Goal: Task Accomplishment & Management: Complete application form

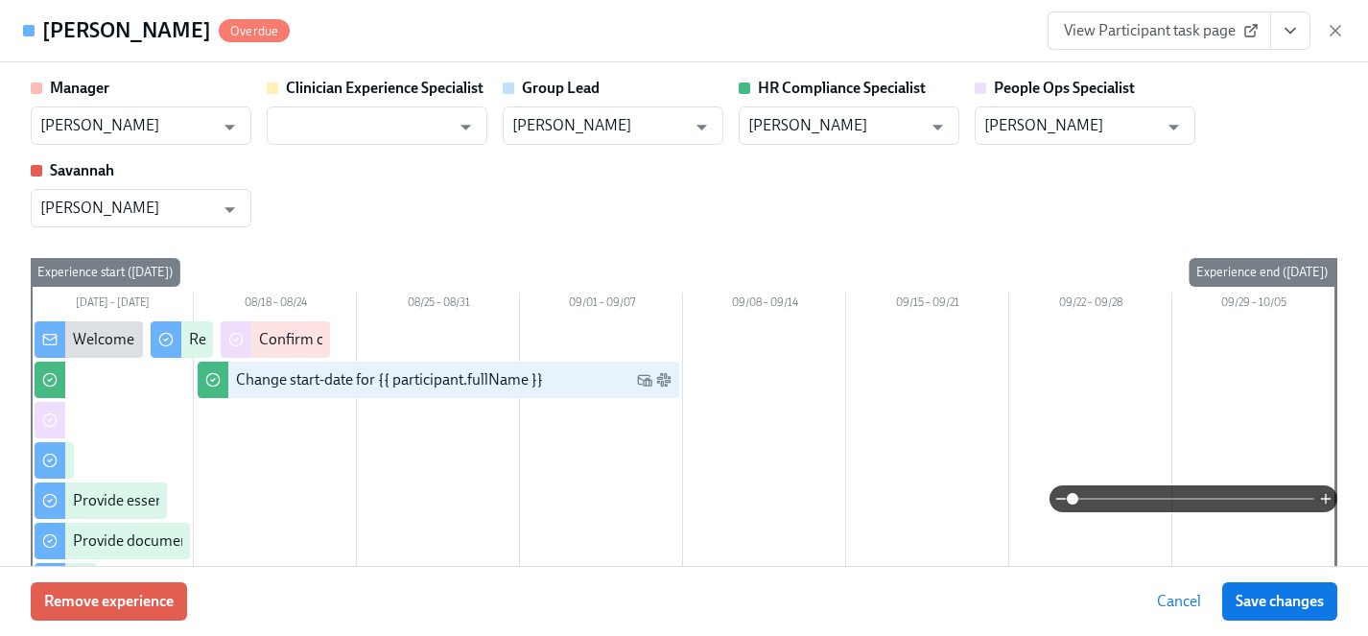
scroll to position [1955, 0]
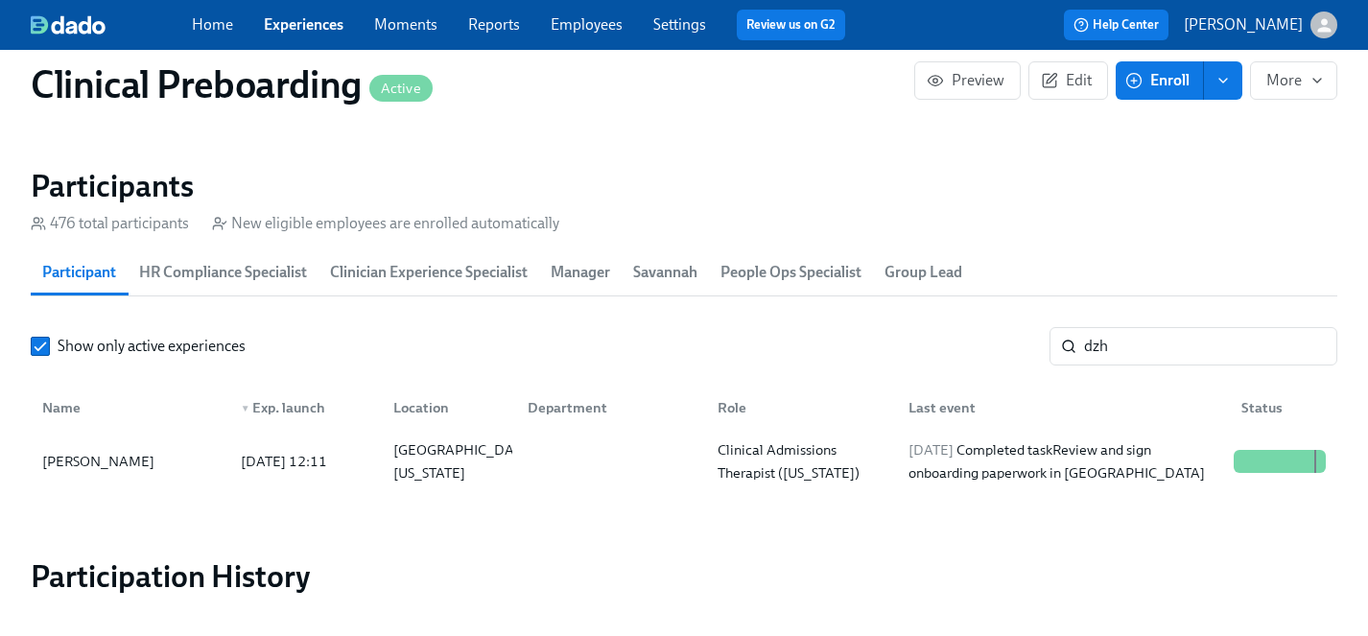
scroll to position [0, 23843]
click at [283, 17] on link "Experiences" at bounding box center [304, 24] width 80 height 18
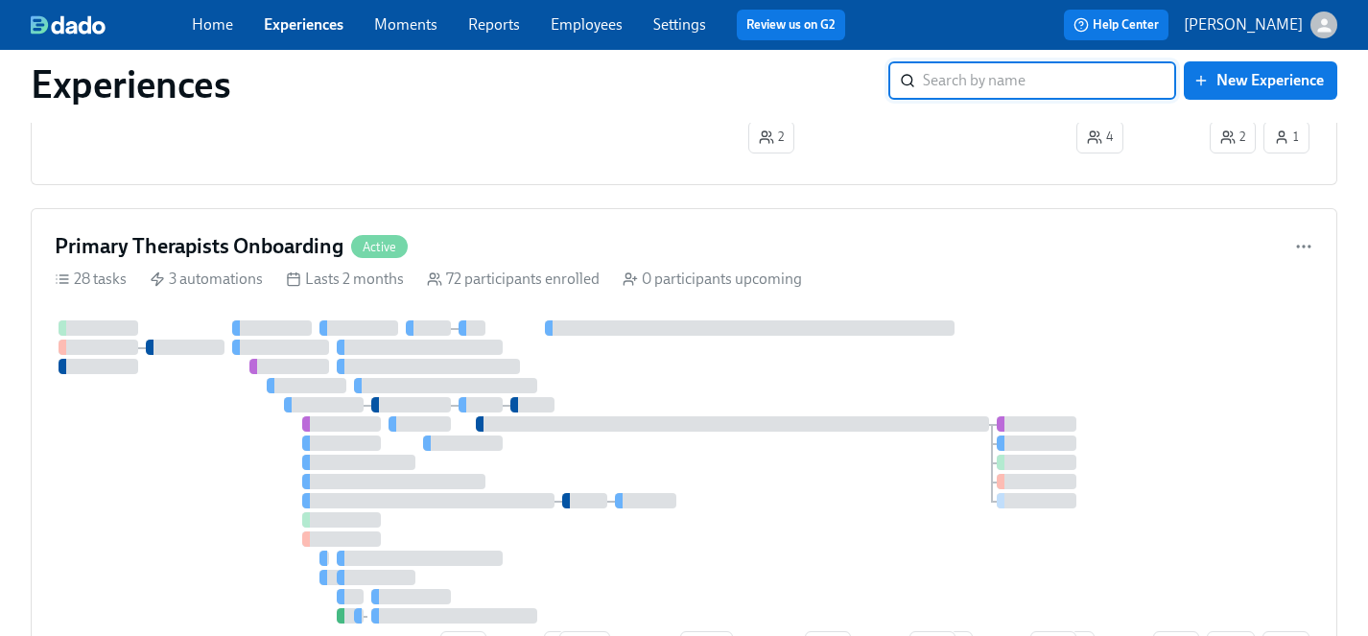
scroll to position [4737, 0]
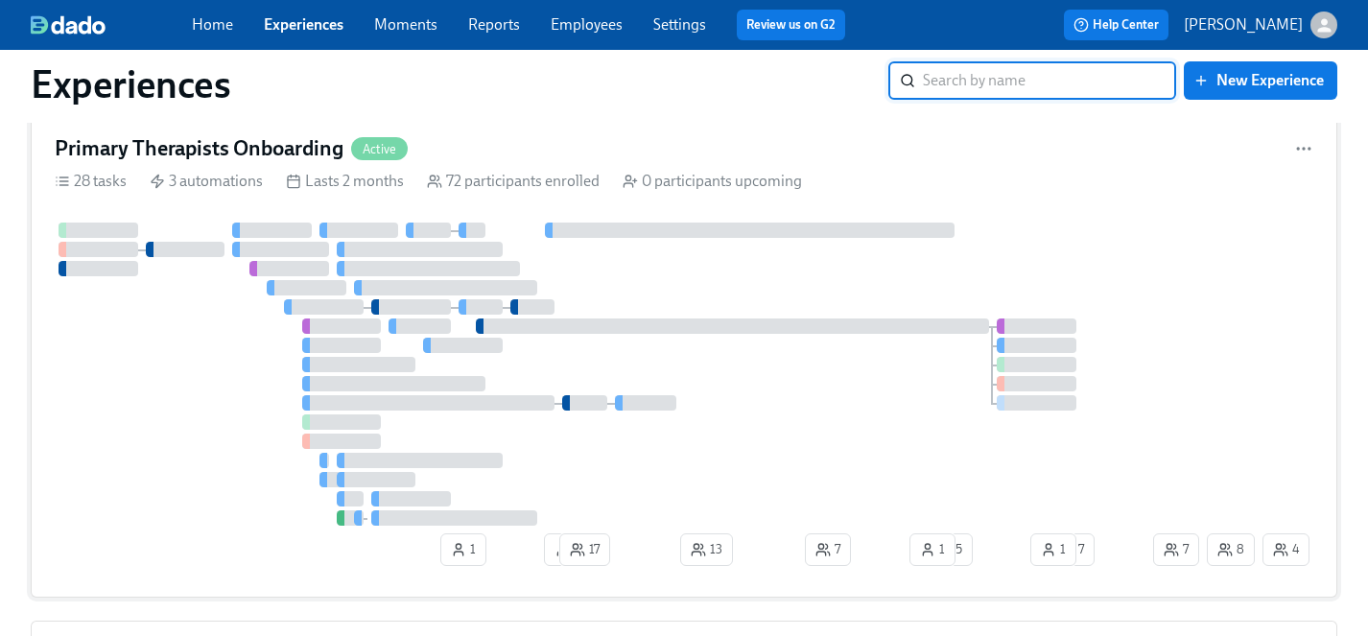
click at [657, 404] on div at bounding box center [645, 402] width 61 height 15
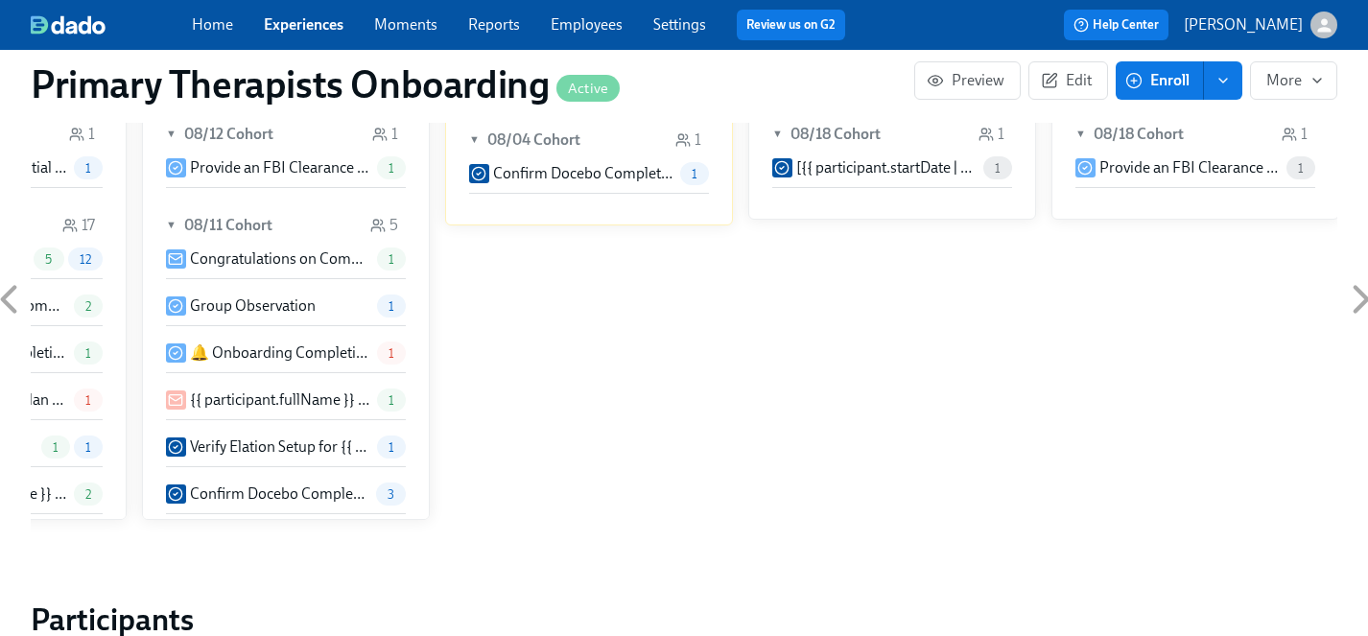
scroll to position [1926, 0]
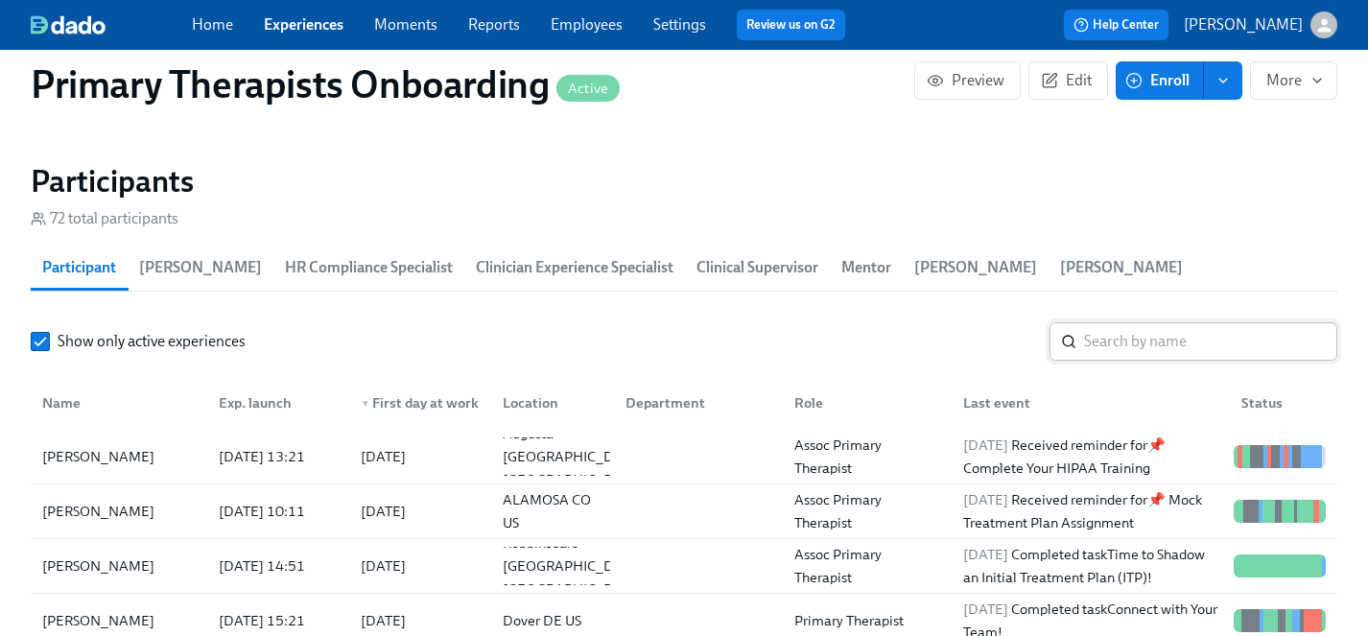
click at [1107, 322] on input "search" at bounding box center [1210, 341] width 253 height 38
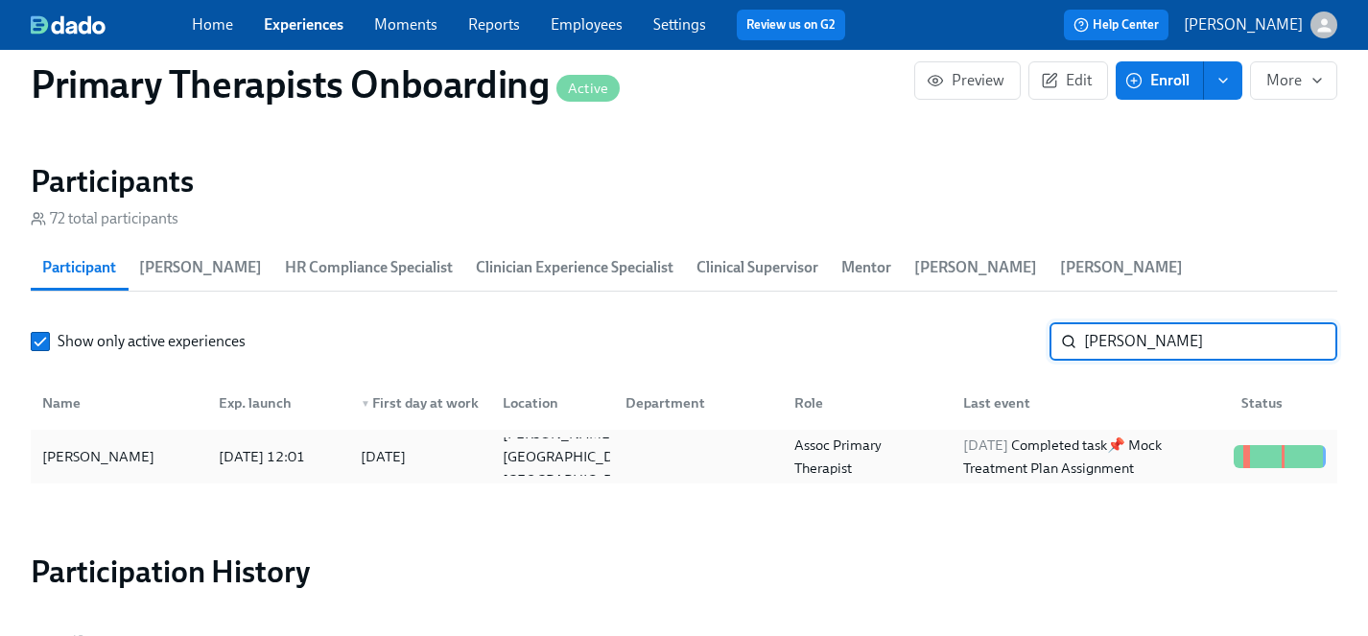
type input "[PERSON_NAME]"
click at [112, 445] on div "[PERSON_NAME]" at bounding box center [99, 456] width 128 height 23
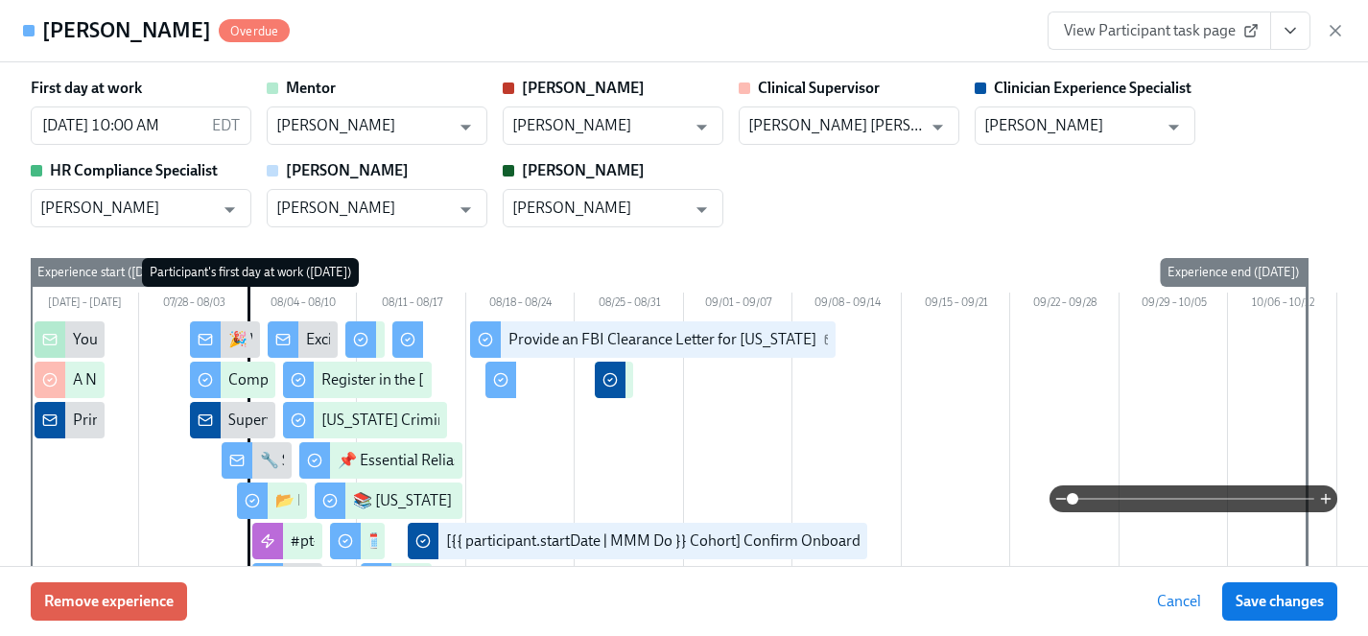
click at [1287, 35] on icon "View task page" at bounding box center [1290, 30] width 19 height 19
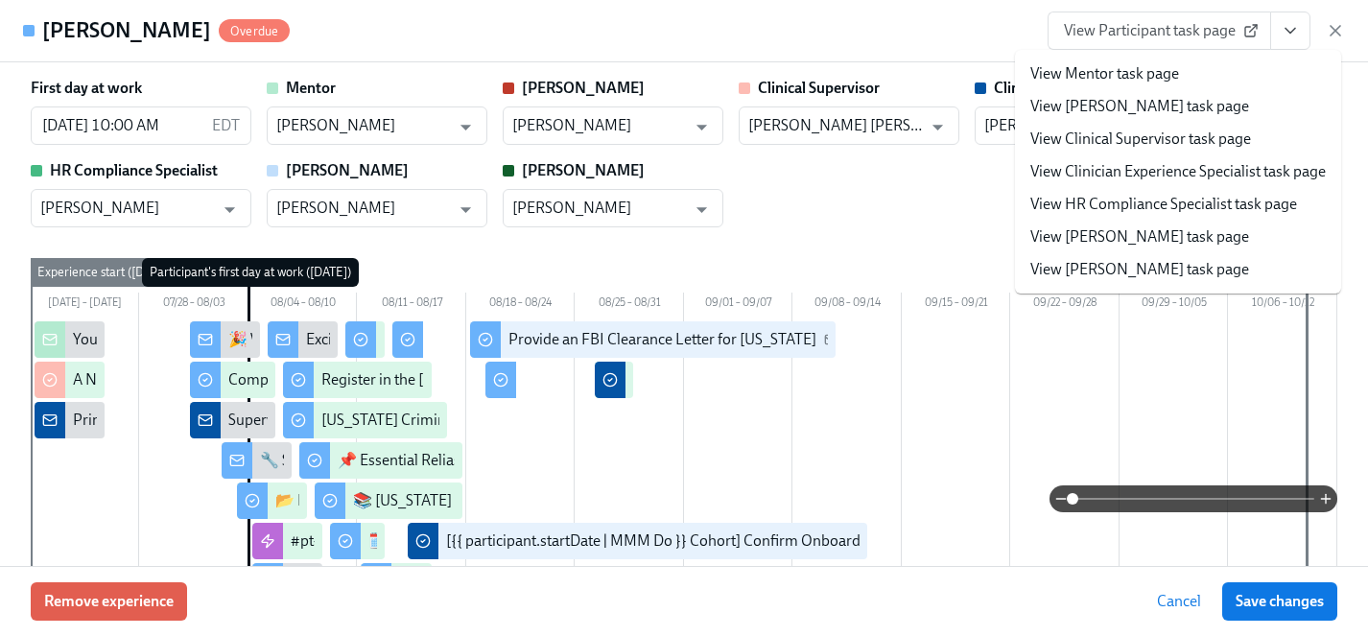
click at [1121, 172] on link "View Clinician Experience Specialist task page" at bounding box center [1178, 171] width 296 height 21
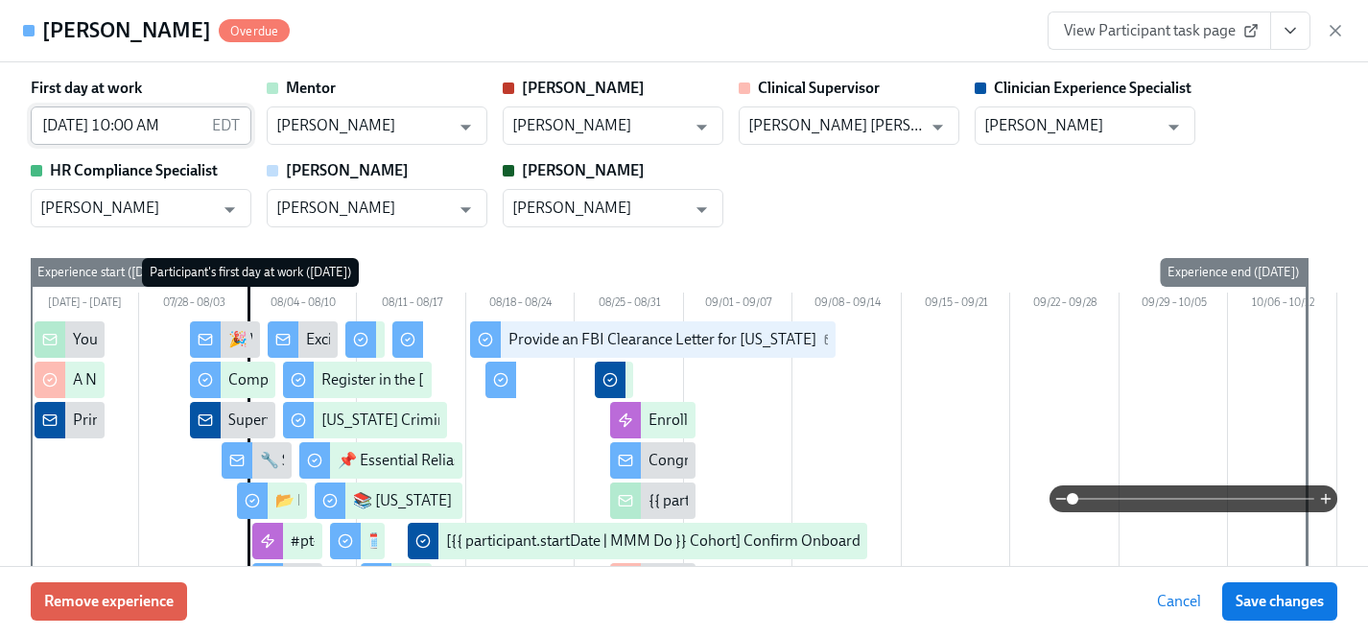
scroll to position [0, 21418]
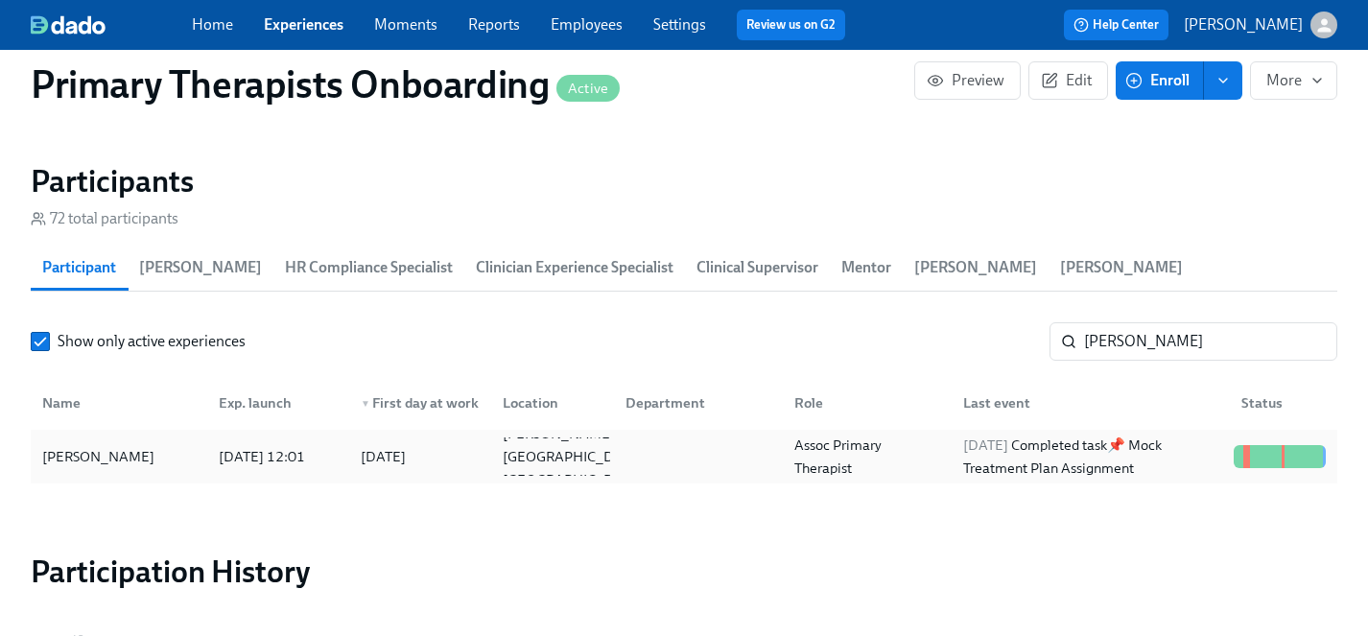
click at [100, 445] on div "[PERSON_NAME]" at bounding box center [99, 456] width 128 height 23
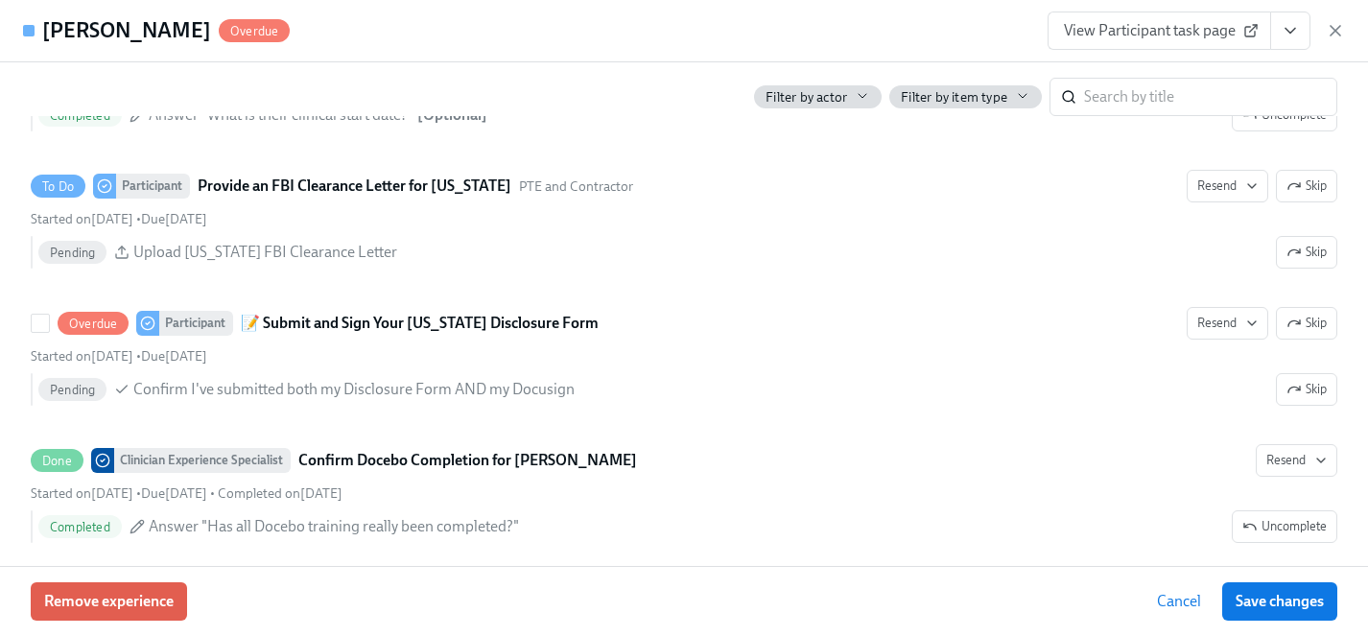
scroll to position [5027, 0]
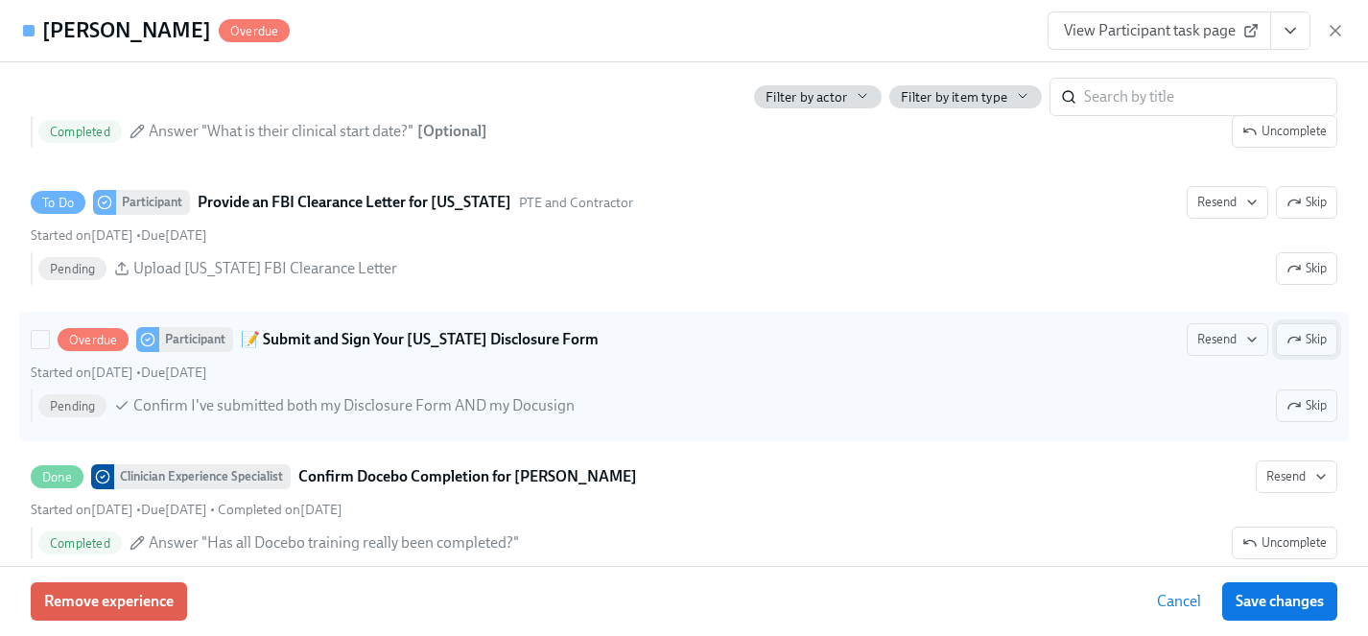
click at [1307, 344] on span "Skip" at bounding box center [1307, 339] width 40 height 19
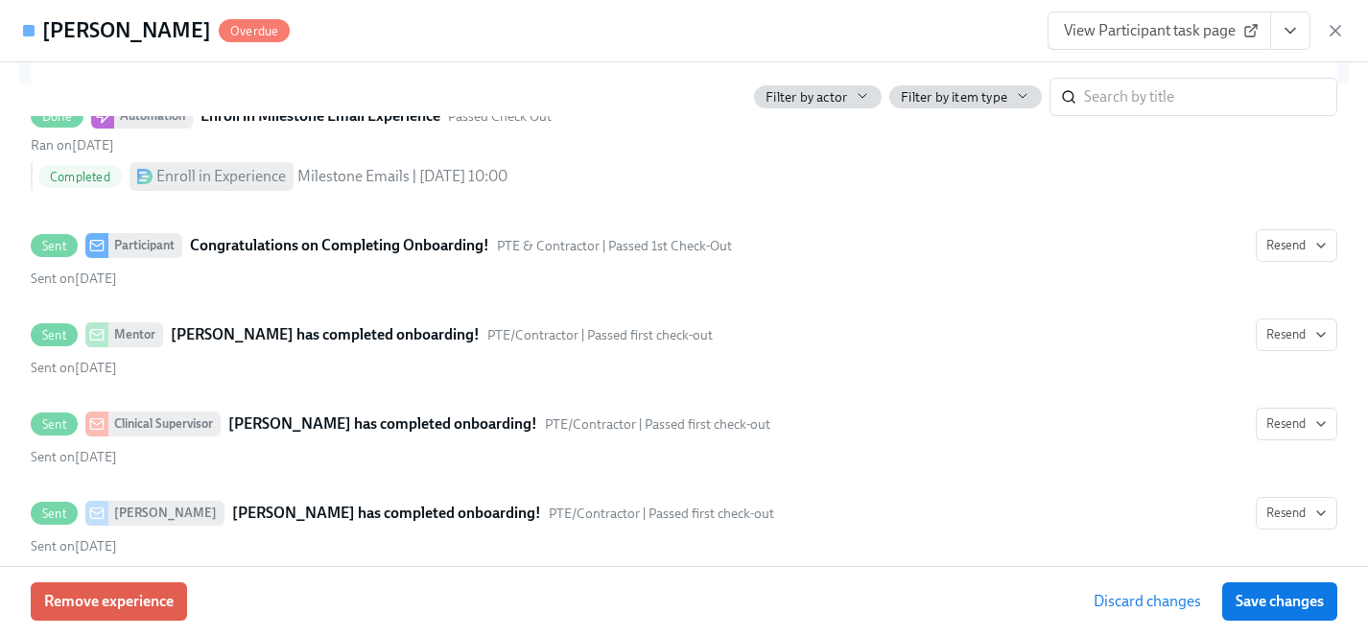
scroll to position [5528, 0]
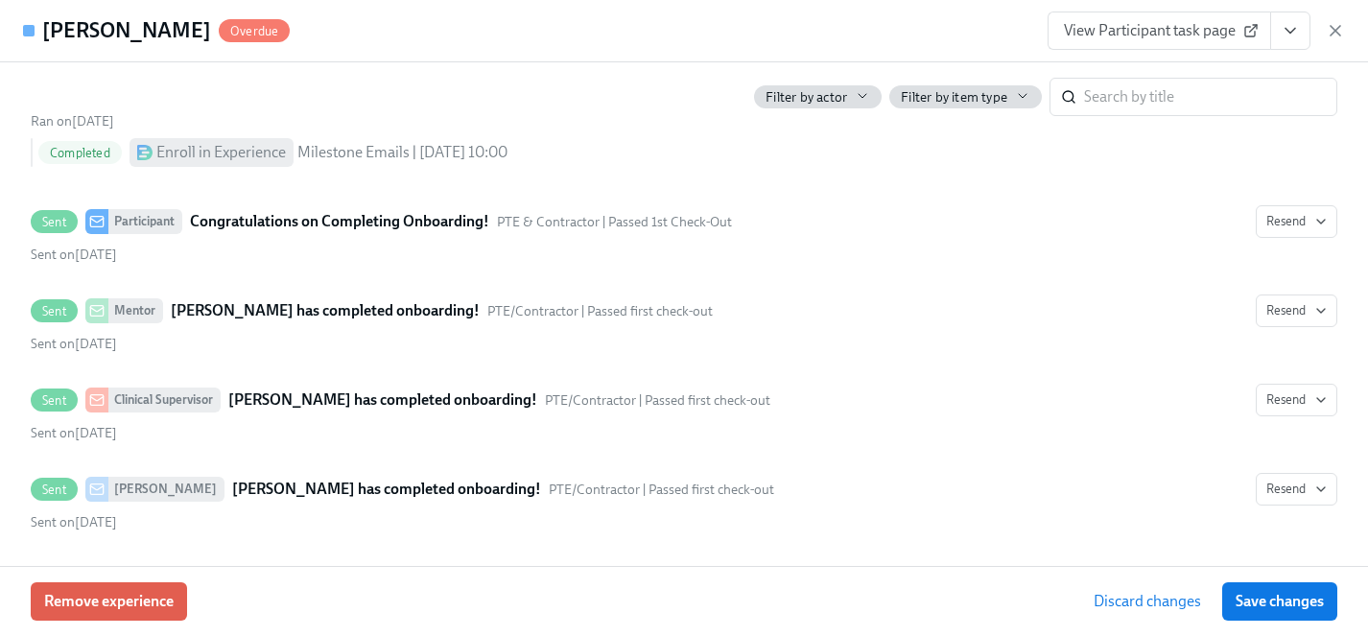
click at [1278, 610] on span "Save changes" at bounding box center [1280, 601] width 88 height 19
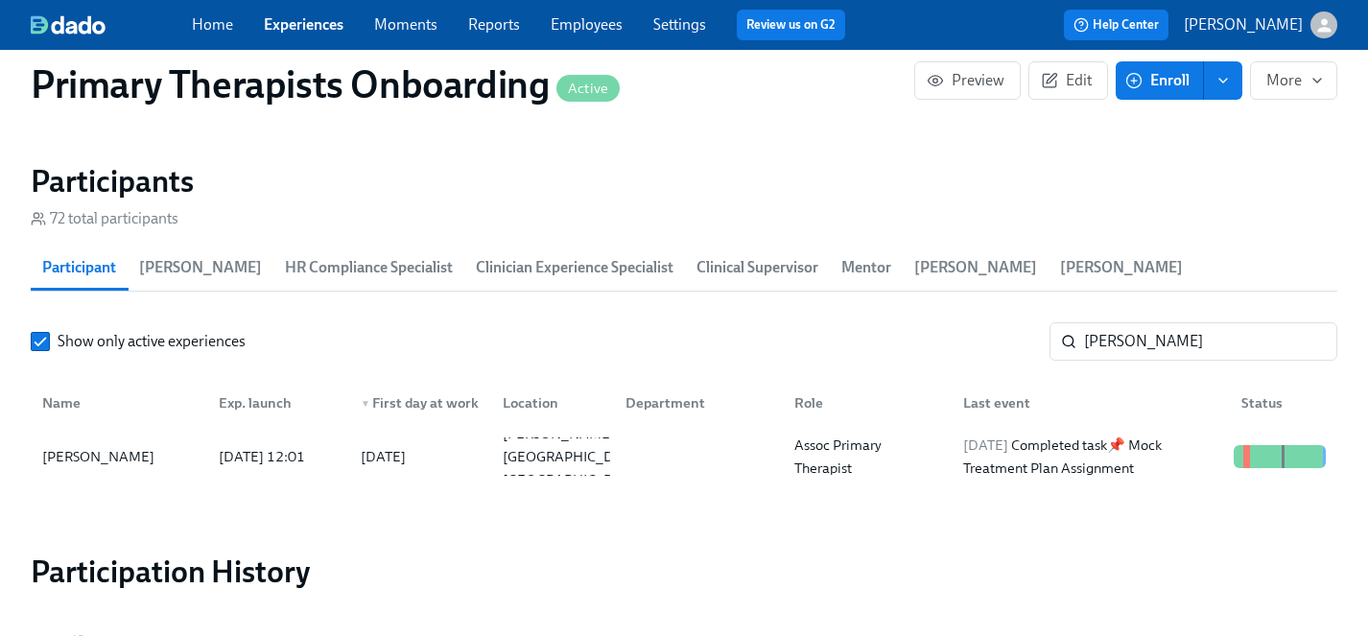
click at [293, 22] on link "Experiences" at bounding box center [304, 24] width 80 height 18
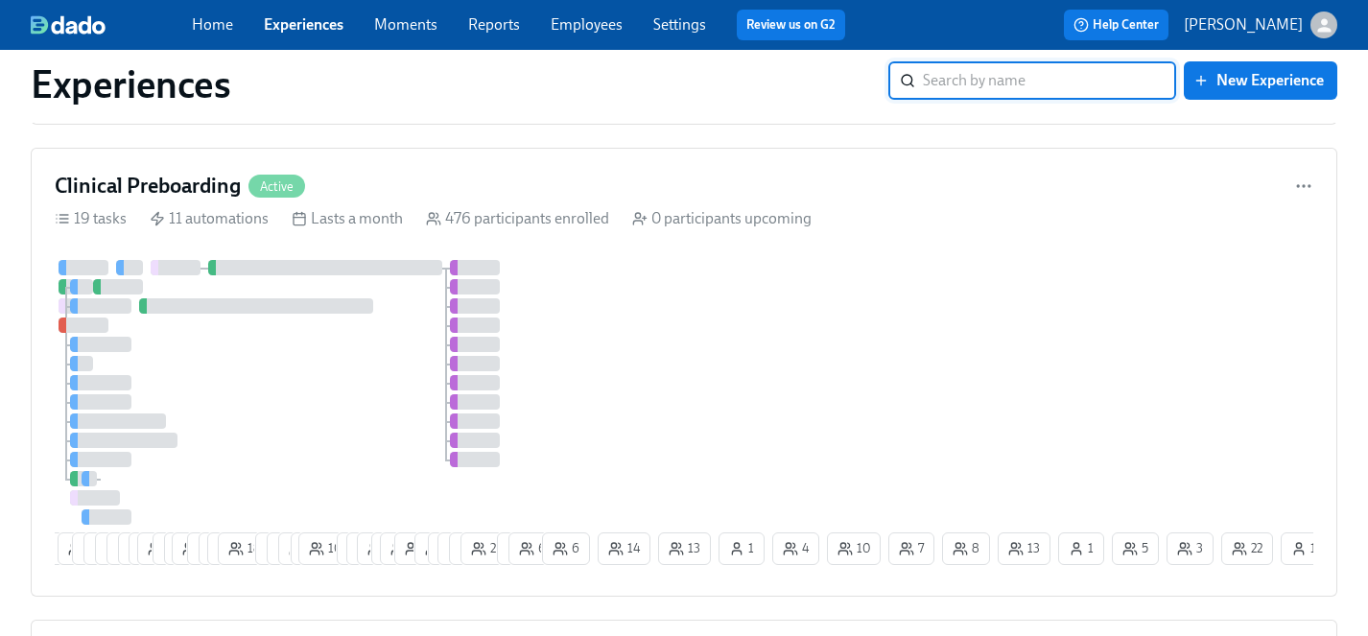
scroll to position [5746, 0]
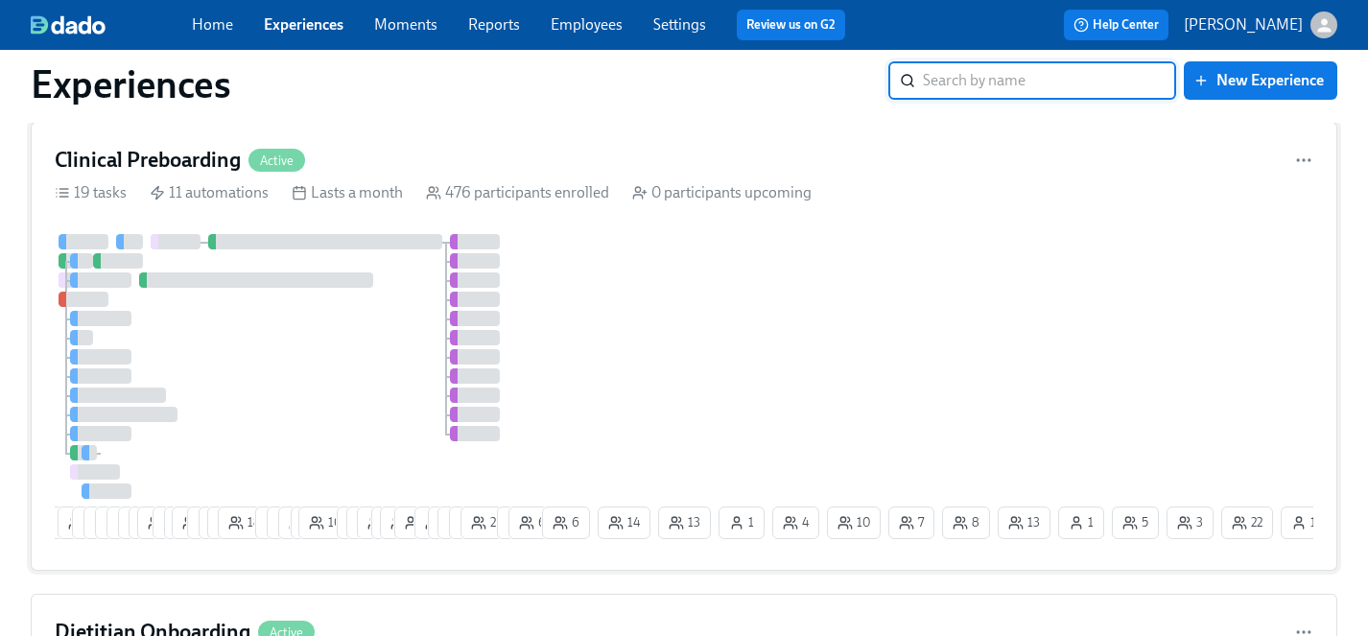
click at [653, 335] on div "5 13 14 3 3 5 7 4 8 29 4 2 19 7 7 12 18 9 8 9 5 10 7 17 15 5 23 3 11 9 12 13 25…" at bounding box center [684, 390] width 1259 height 313
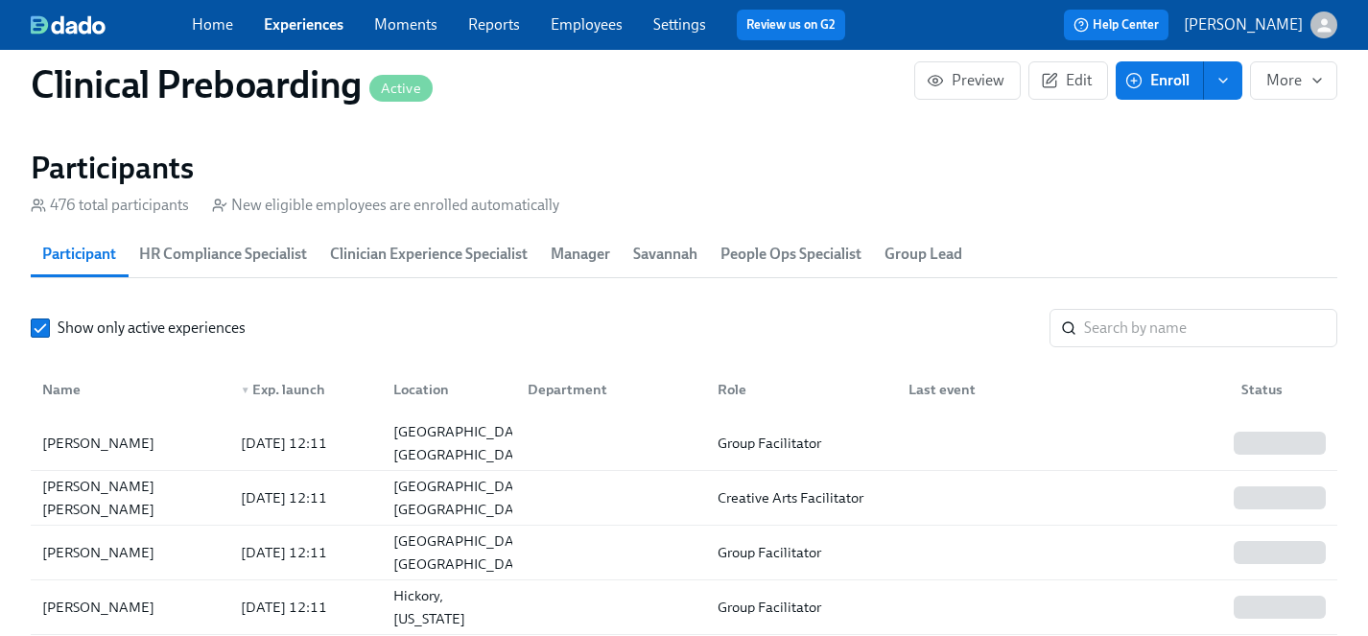
scroll to position [2003, 0]
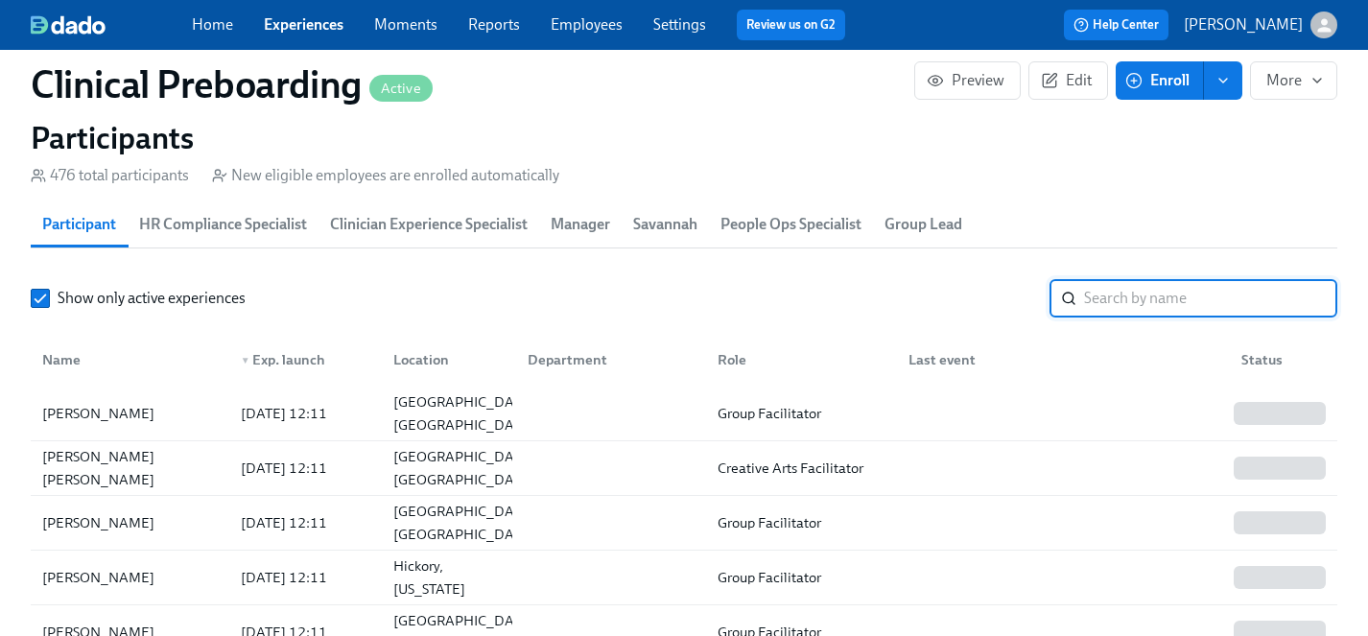
click at [1158, 302] on input "search" at bounding box center [1210, 298] width 253 height 38
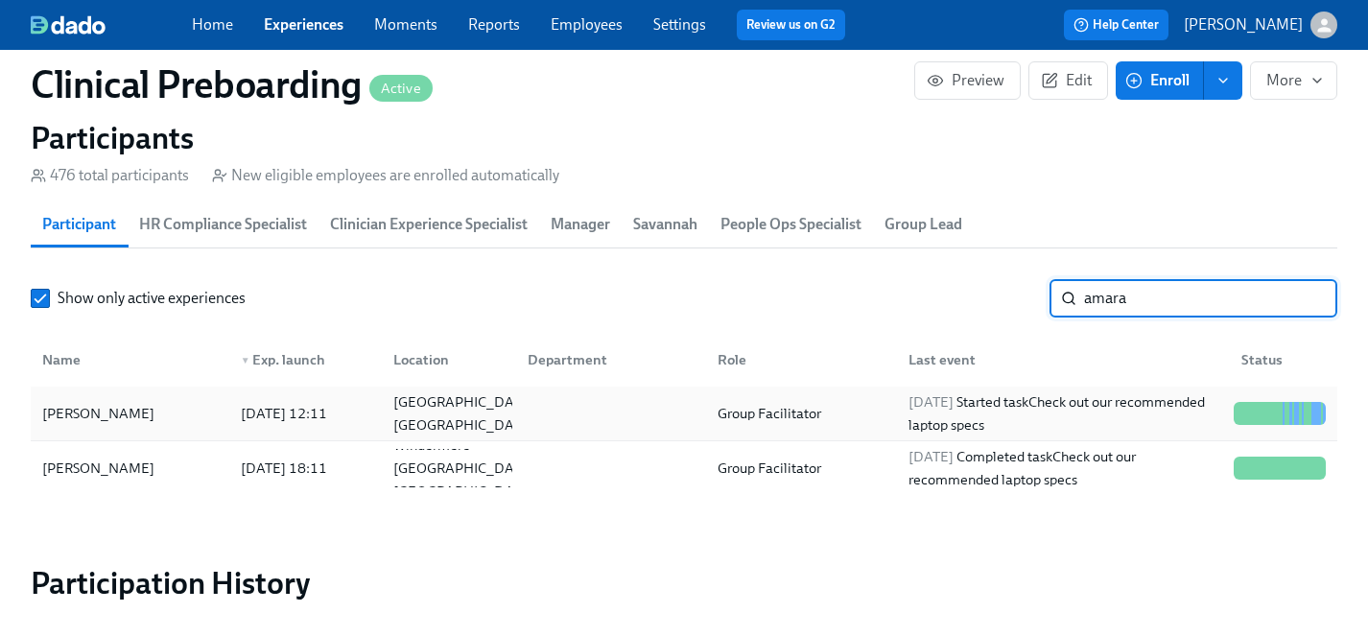
type input "amara"
click at [98, 413] on div "[PERSON_NAME]" at bounding box center [99, 413] width 128 height 23
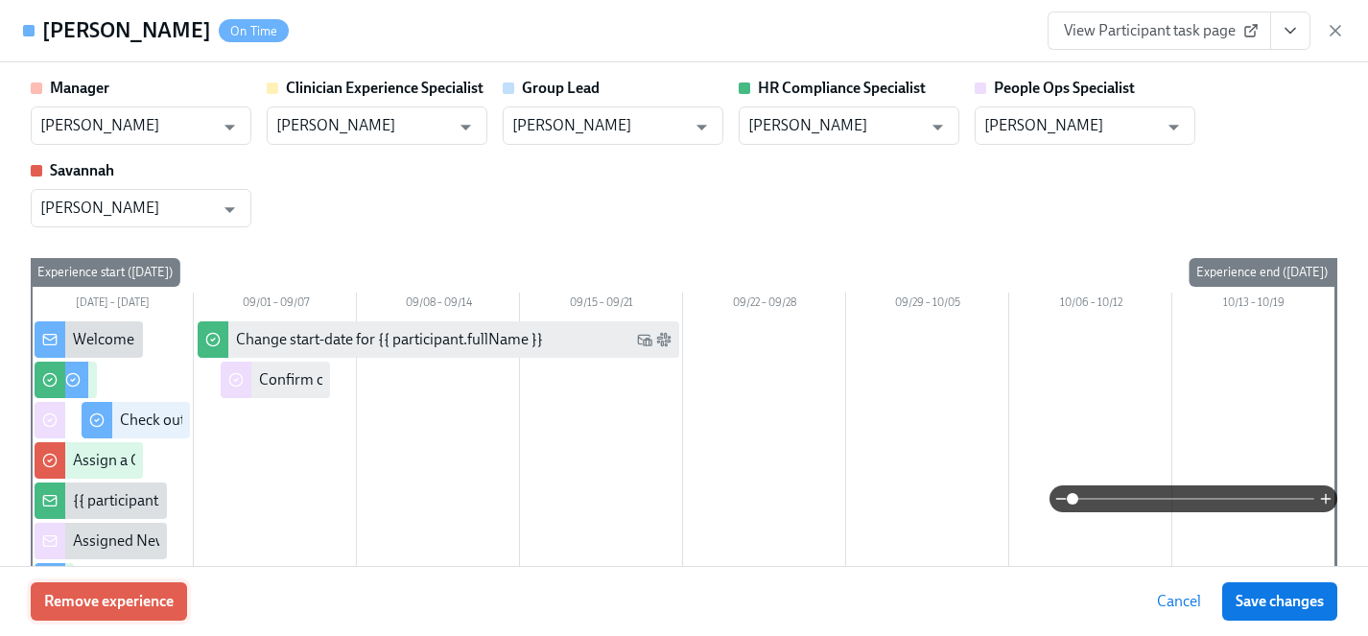
click at [137, 601] on span "Remove experience" at bounding box center [109, 601] width 130 height 19
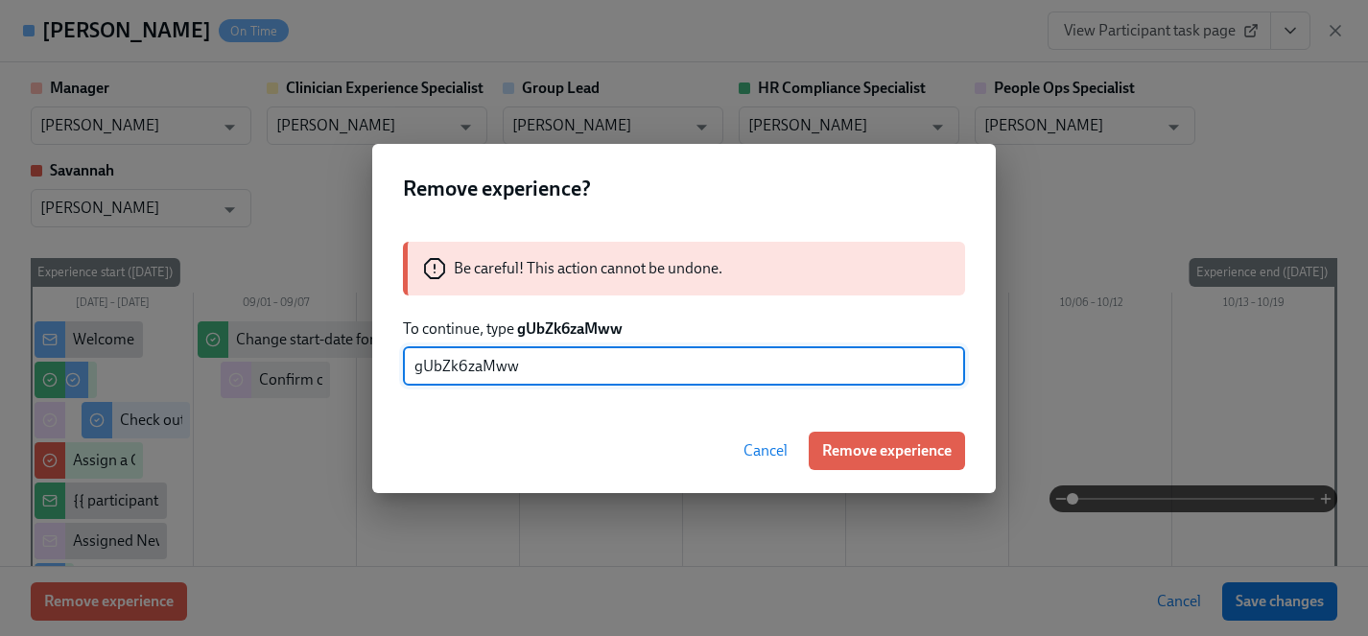
type input "gUbZk6zaMww"
click at [890, 445] on span "Remove experience" at bounding box center [887, 450] width 130 height 19
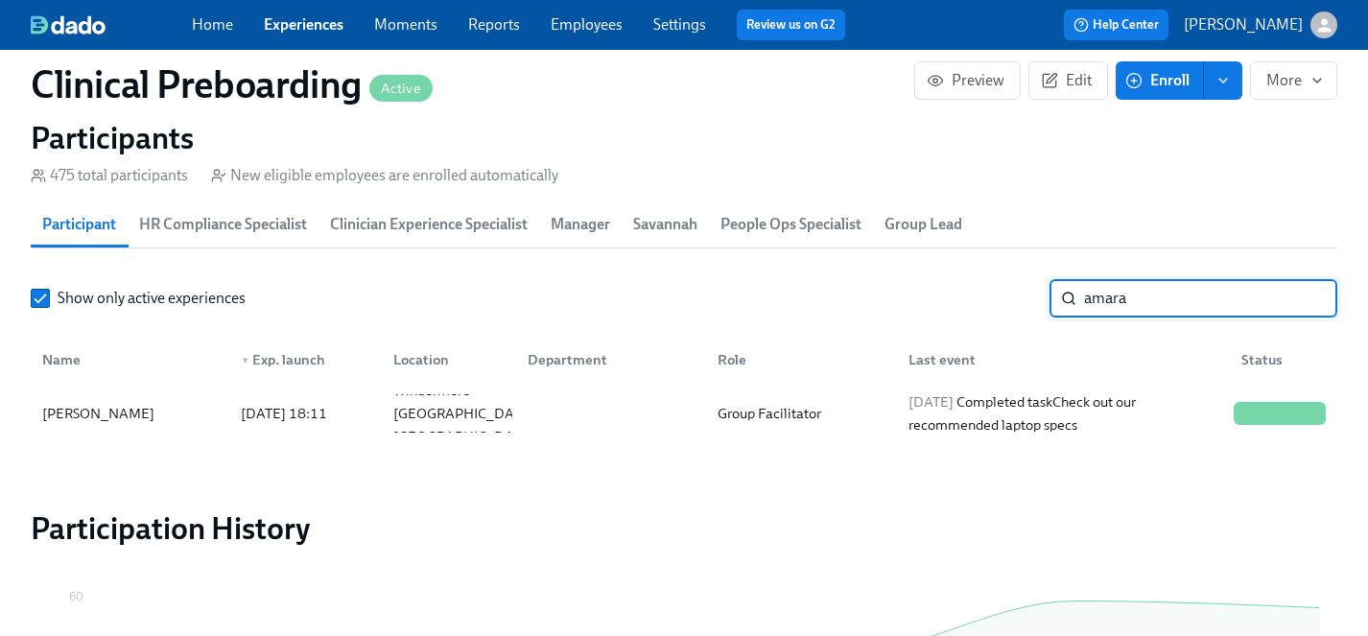
drag, startPoint x: 1167, startPoint y: 303, endPoint x: 1040, endPoint y: 299, distance: 126.7
click at [1040, 299] on div "Show only active experiences amara ​" at bounding box center [684, 298] width 1307 height 38
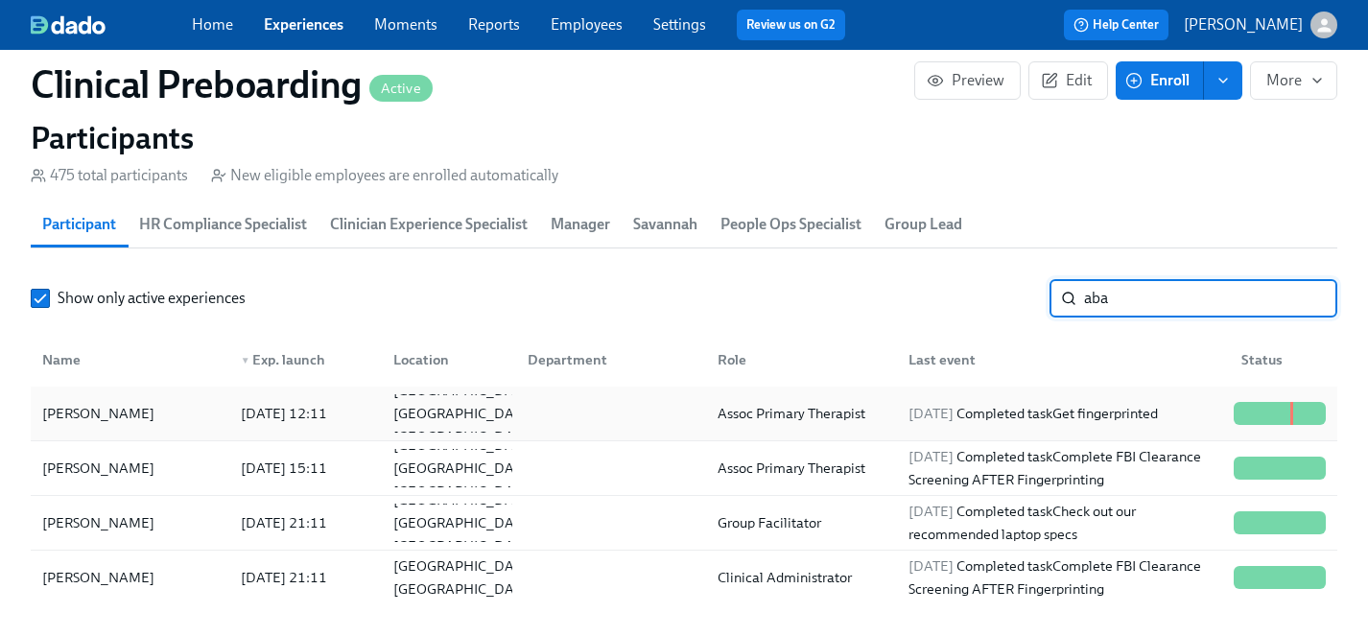
type input "aba"
click at [137, 410] on div "[PERSON_NAME]" at bounding box center [99, 413] width 128 height 23
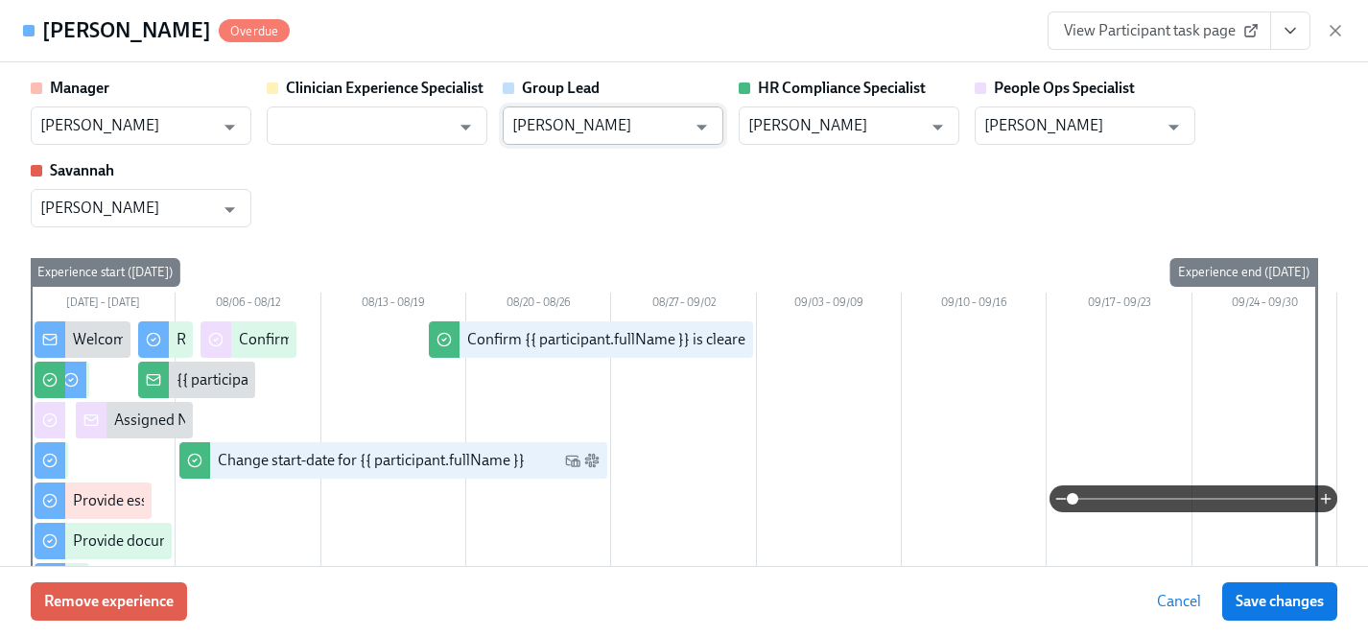
click at [605, 134] on input "[PERSON_NAME]" at bounding box center [599, 126] width 174 height 38
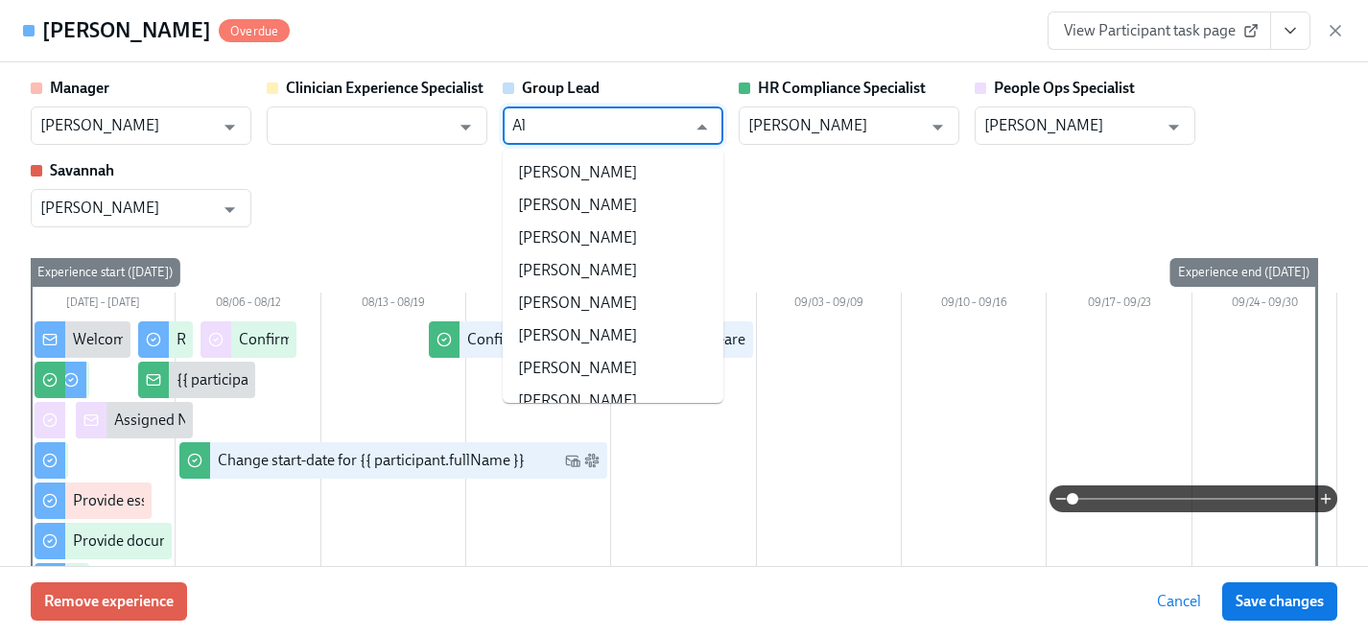
type input "A"
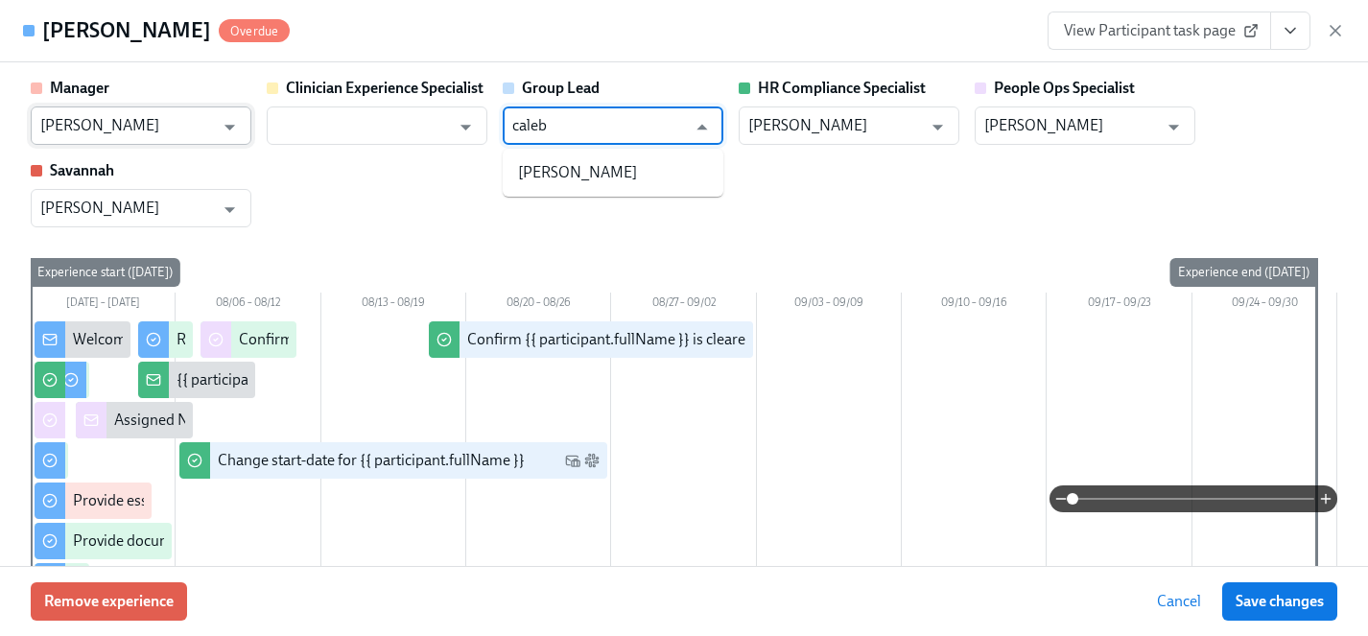
click at [617, 174] on li "[PERSON_NAME]" at bounding box center [613, 172] width 221 height 33
type input "[PERSON_NAME]"
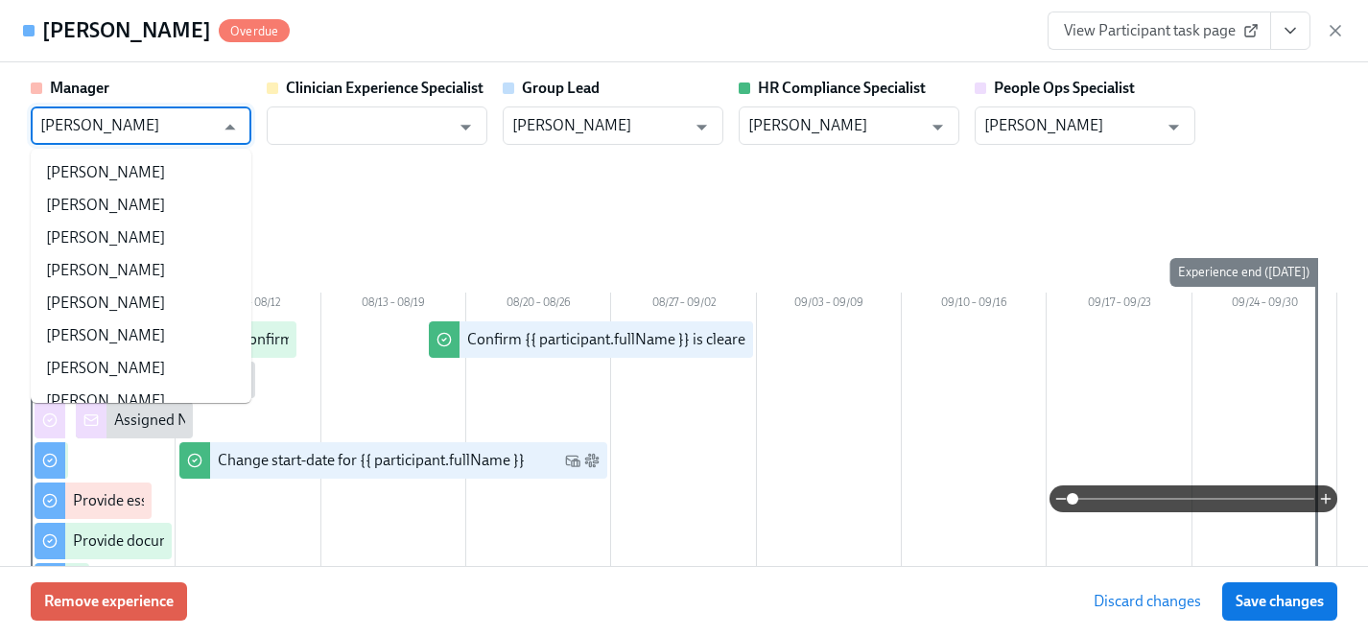
click at [157, 118] on input "[PERSON_NAME]" at bounding box center [127, 126] width 174 height 38
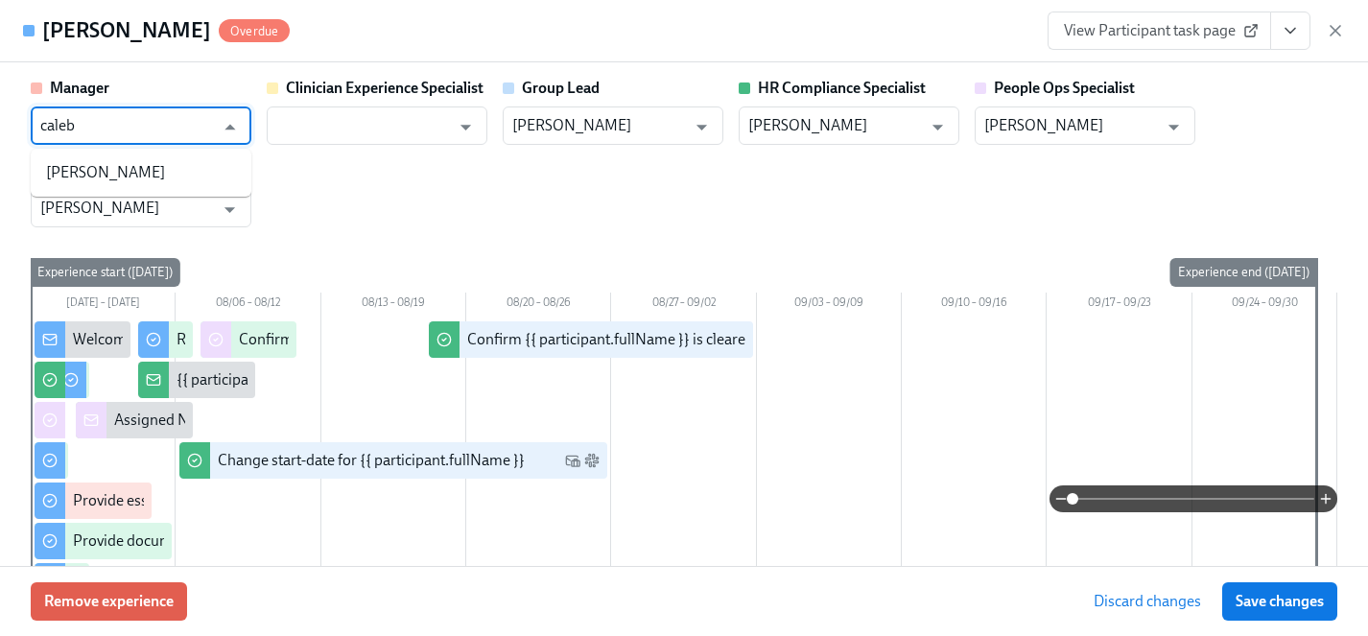
click at [141, 164] on li "[PERSON_NAME]" at bounding box center [141, 172] width 221 height 33
type input "[PERSON_NAME]"
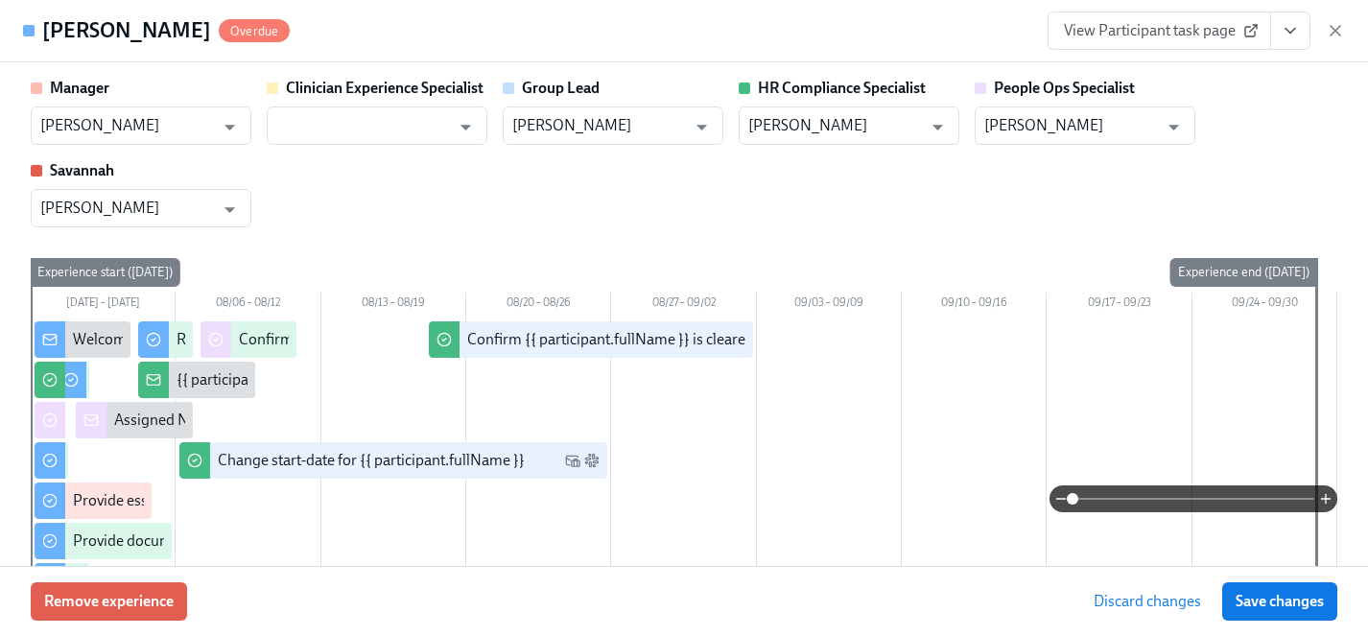
click at [141, 177] on div "Savannah" at bounding box center [141, 170] width 221 height 21
click at [322, 119] on input "text" at bounding box center [363, 126] width 174 height 38
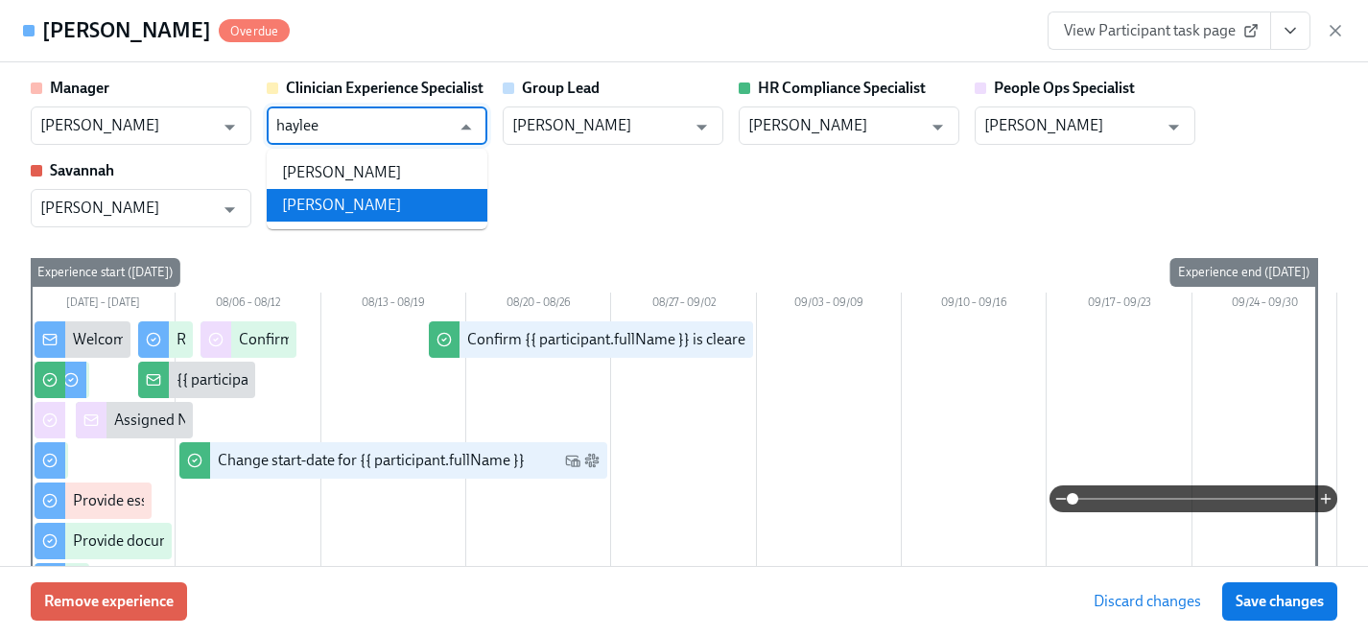
click at [340, 203] on li "[PERSON_NAME]" at bounding box center [377, 205] width 221 height 33
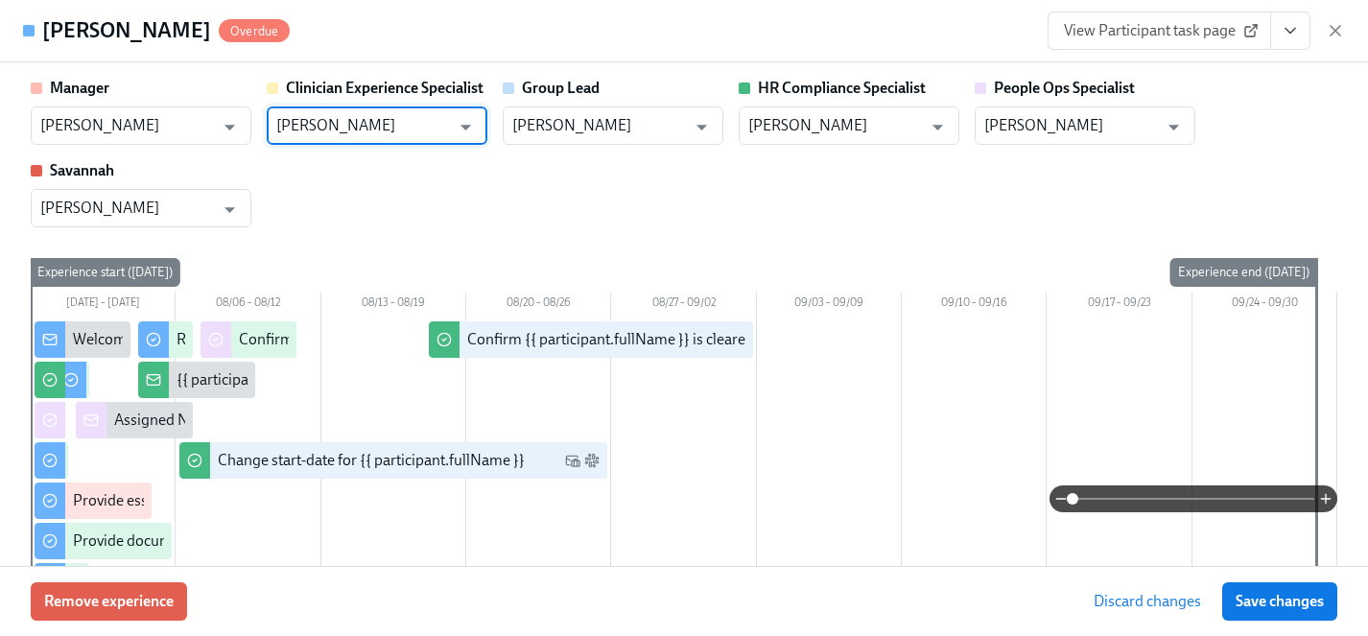
type input "[PERSON_NAME]"
click at [662, 190] on div "Manager [PERSON_NAME] ​ Clinician Experience Specialist [PERSON_NAME] ​ Group L…" at bounding box center [684, 153] width 1307 height 150
click at [564, 110] on input "[PERSON_NAME]" at bounding box center [599, 126] width 174 height 38
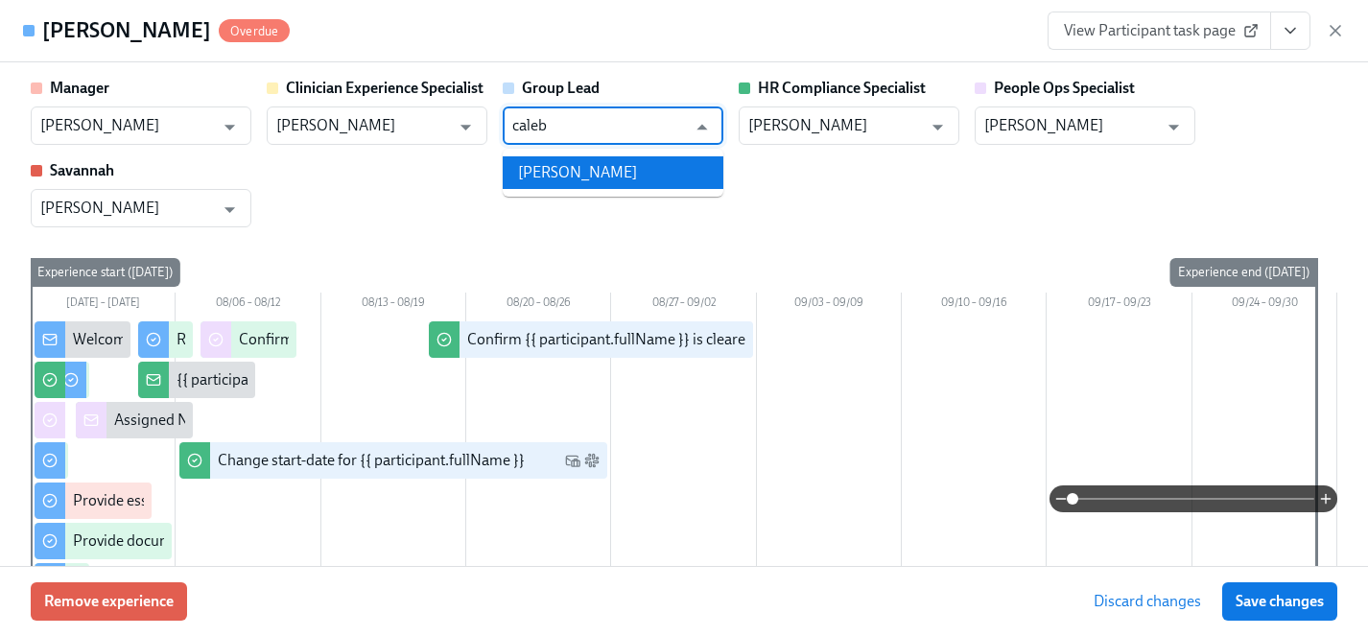
click at [600, 175] on li "[PERSON_NAME]" at bounding box center [613, 172] width 221 height 33
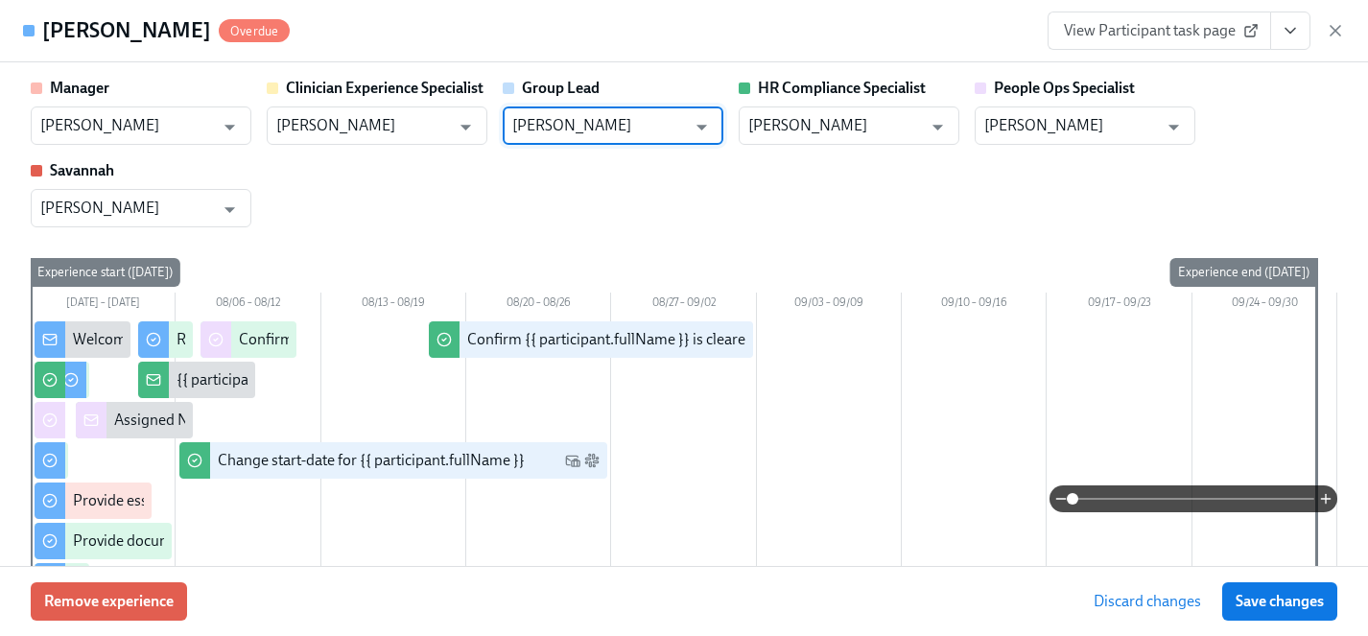
type input "[PERSON_NAME]"
click at [600, 214] on div "Manager [PERSON_NAME] ​ Clinician Experience Specialist [PERSON_NAME] ​ Group L…" at bounding box center [684, 153] width 1307 height 150
click at [1283, 603] on span "Save changes" at bounding box center [1280, 601] width 88 height 19
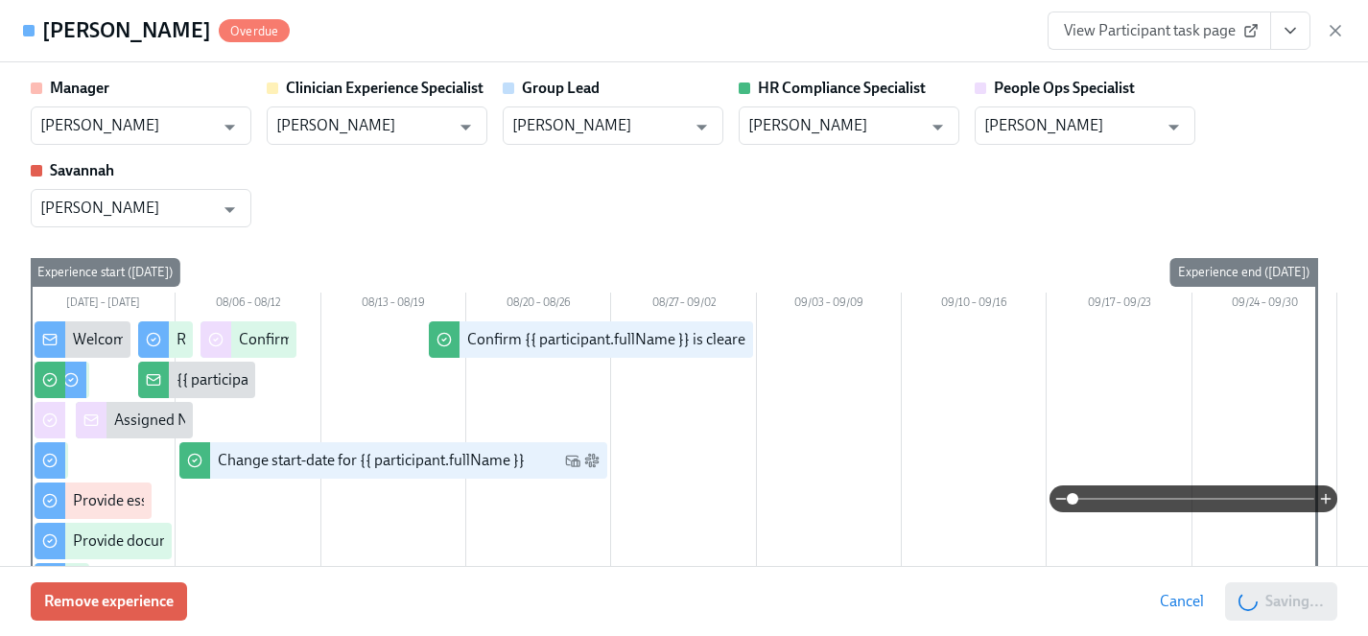
type input "[PERSON_NAME]"
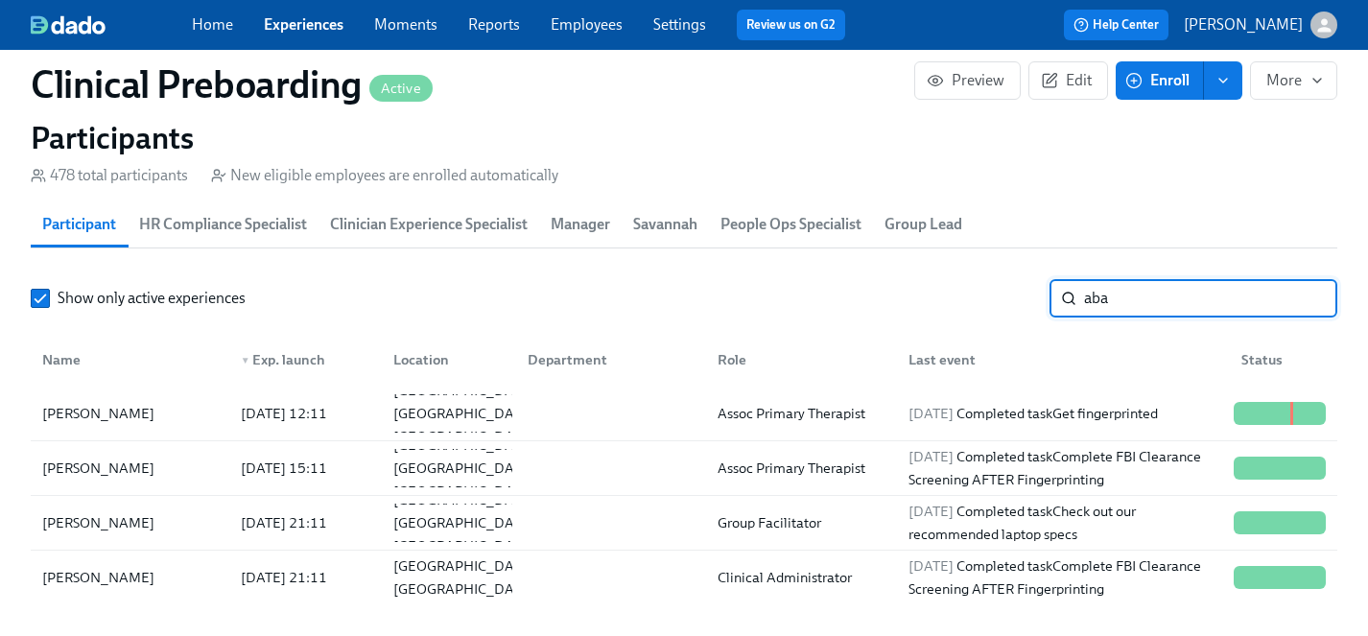
drag, startPoint x: 1138, startPoint y: 296, endPoint x: 1061, endPoint y: 296, distance: 76.8
click at [1061, 296] on div "aba ​" at bounding box center [1194, 298] width 288 height 38
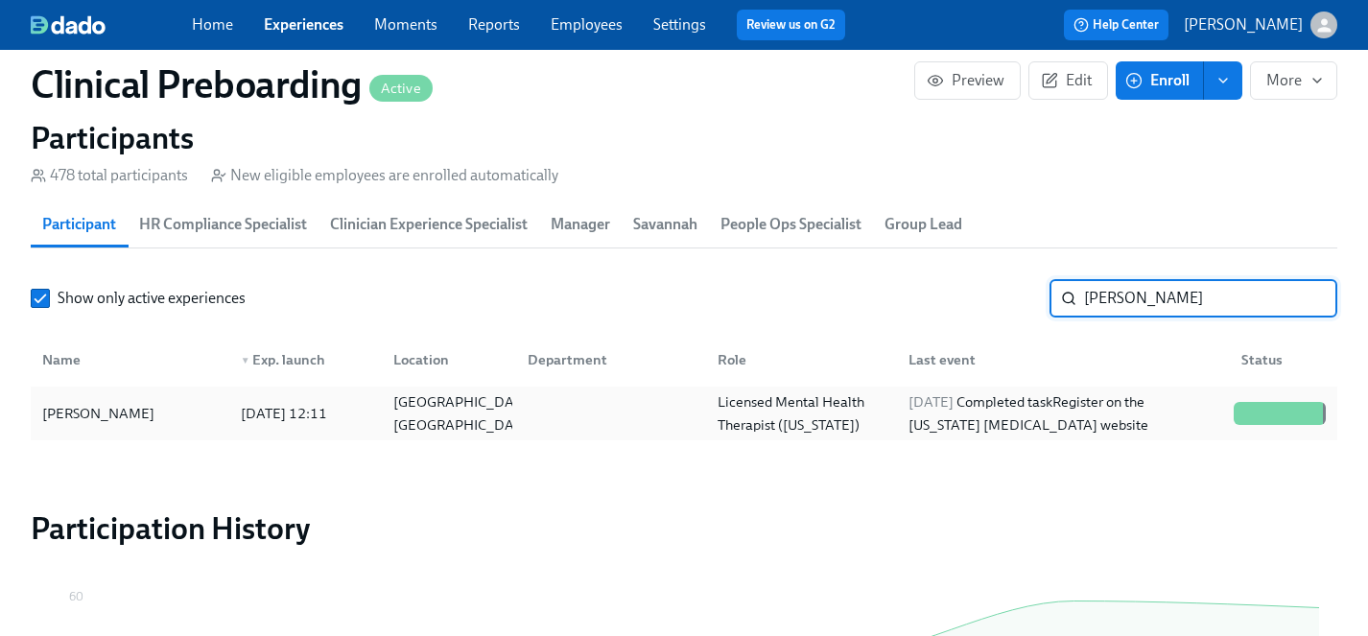
type input "[PERSON_NAME]"
click at [122, 413] on div "[PERSON_NAME]" at bounding box center [99, 413] width 128 height 23
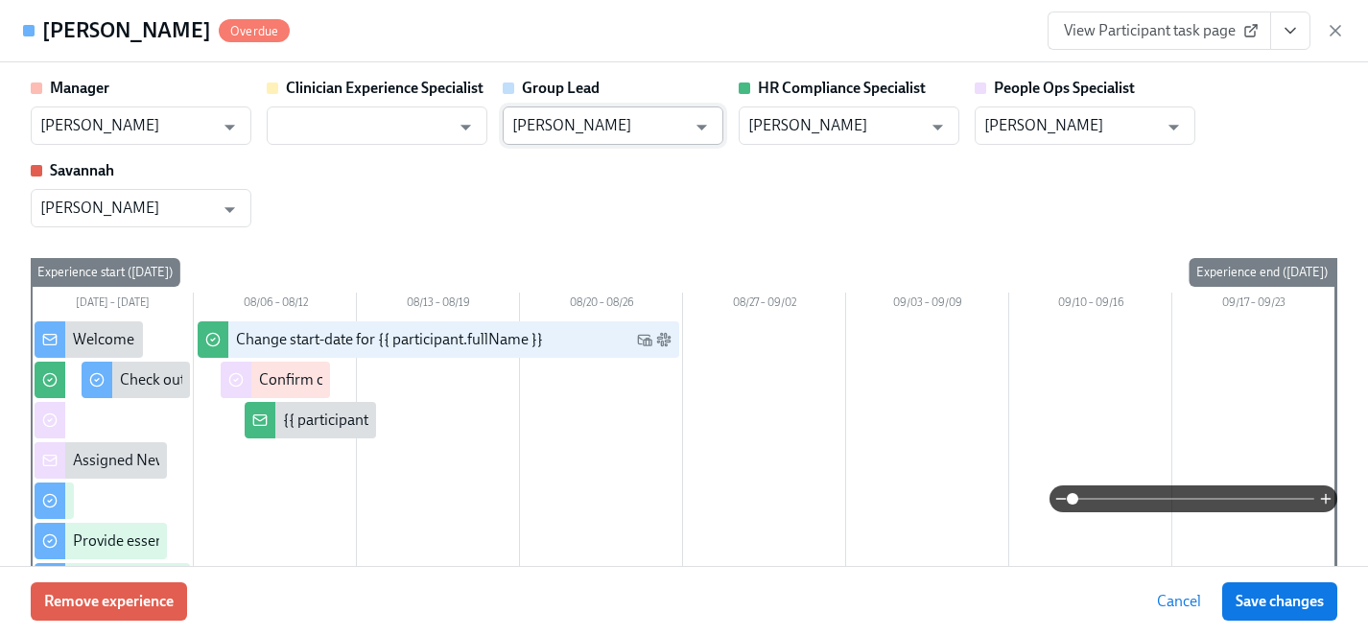
click at [603, 127] on input "[PERSON_NAME]" at bounding box center [599, 126] width 174 height 38
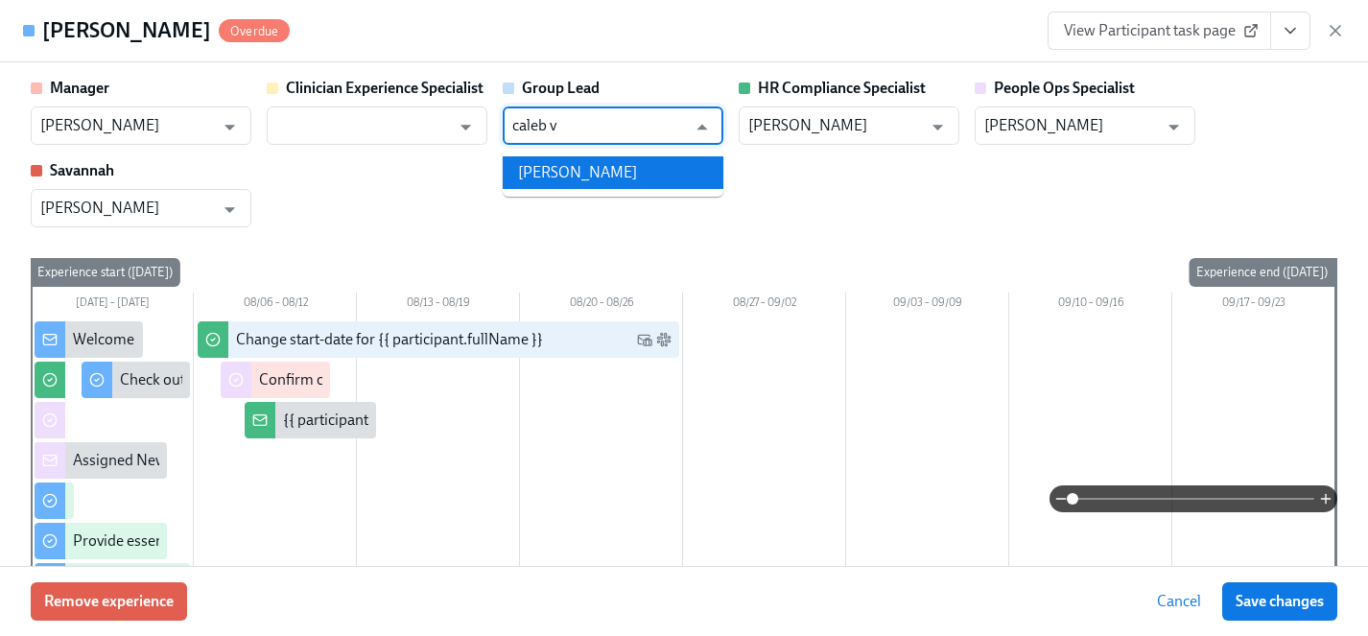
click at [609, 174] on li "[PERSON_NAME]" at bounding box center [613, 172] width 221 height 33
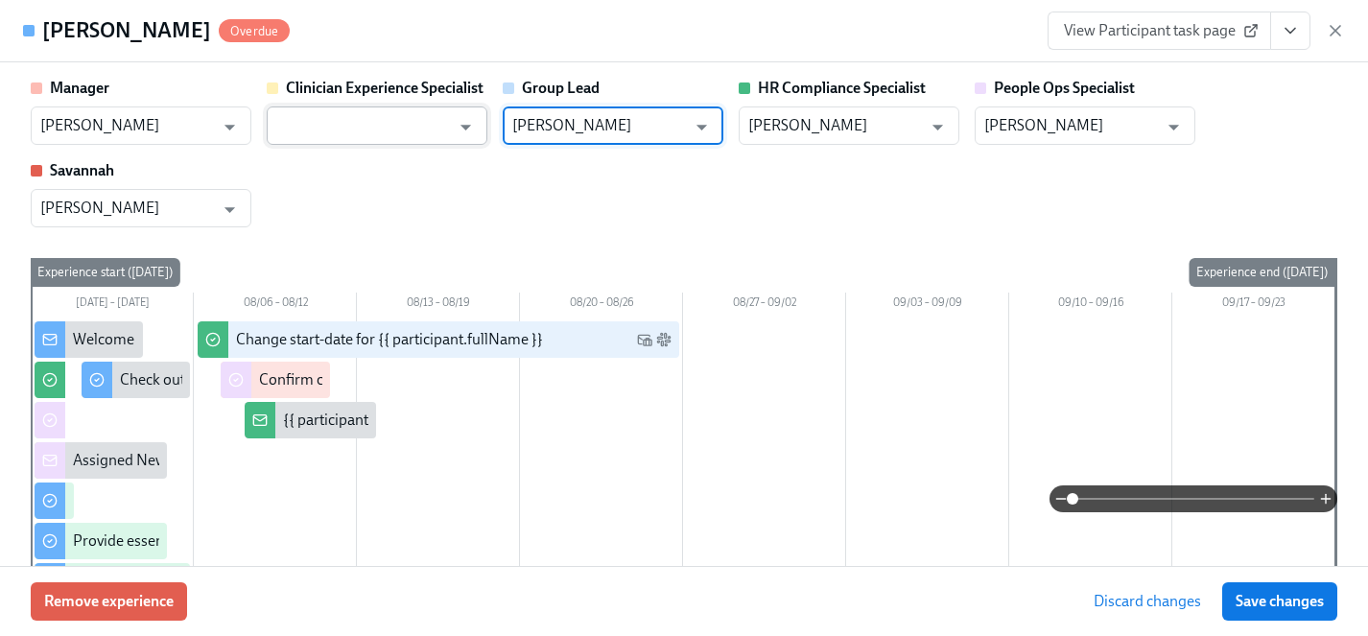
type input "[PERSON_NAME]"
click at [430, 130] on input "text" at bounding box center [363, 126] width 174 height 38
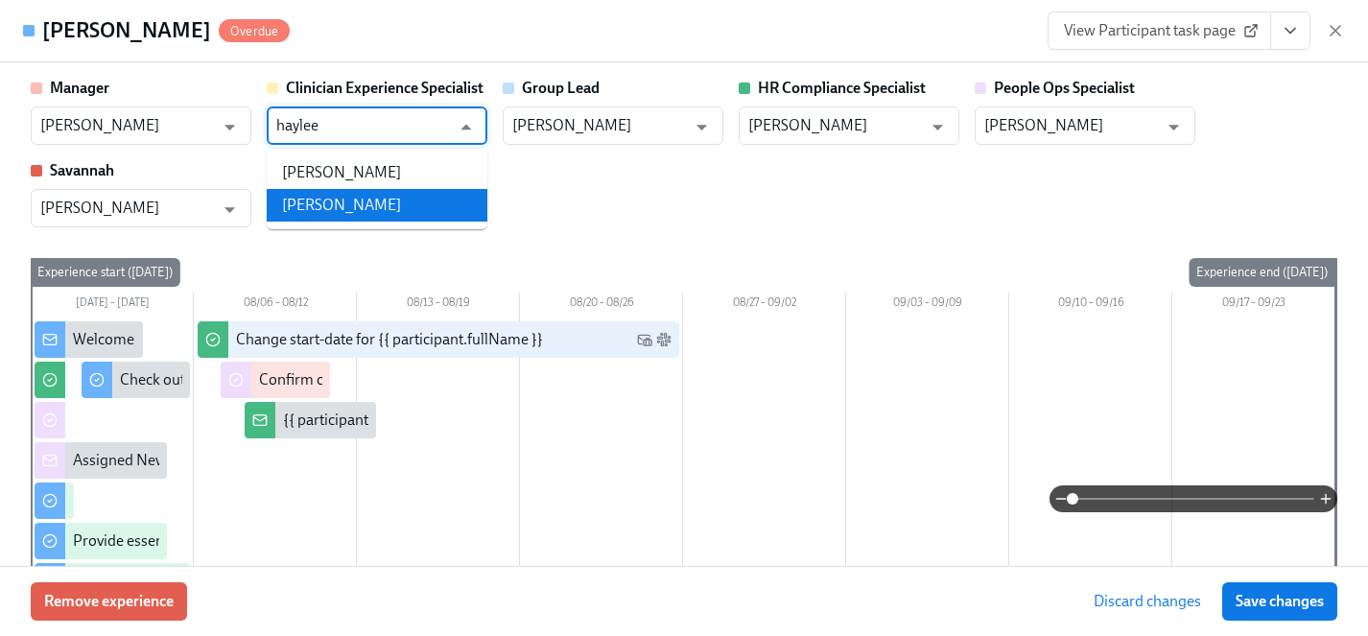
click at [349, 205] on li "[PERSON_NAME]" at bounding box center [377, 205] width 221 height 33
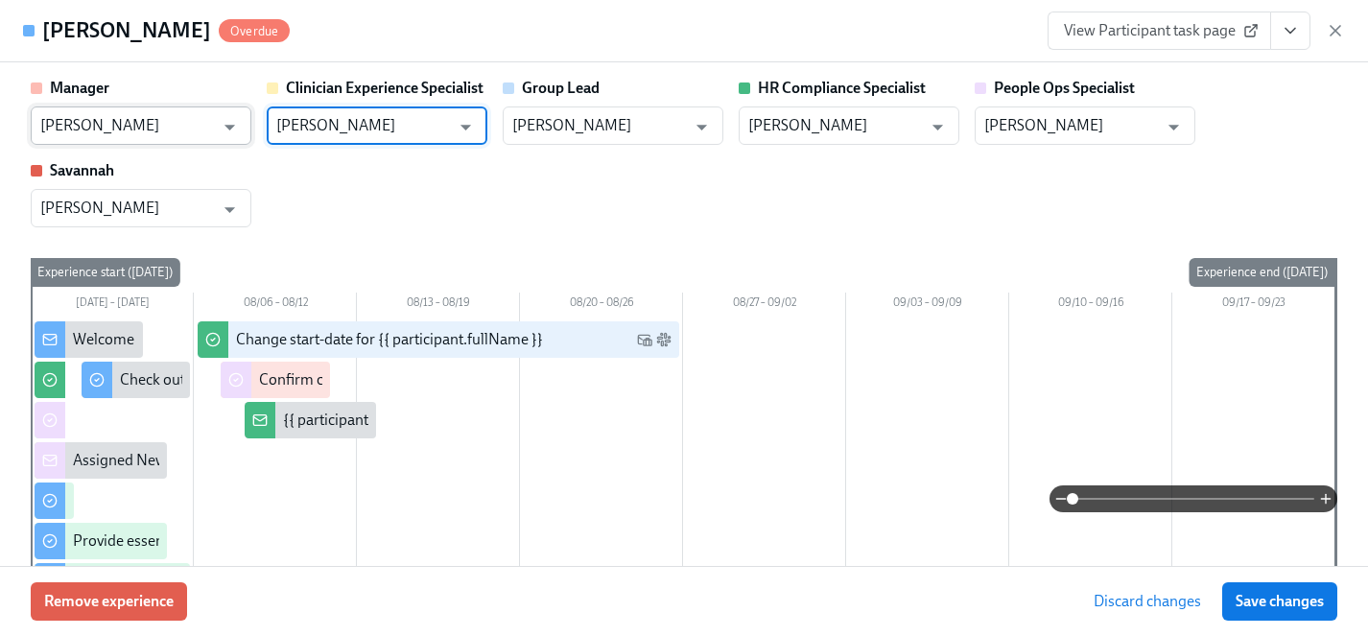
type input "[PERSON_NAME]"
click at [154, 119] on input "[PERSON_NAME]" at bounding box center [127, 126] width 174 height 38
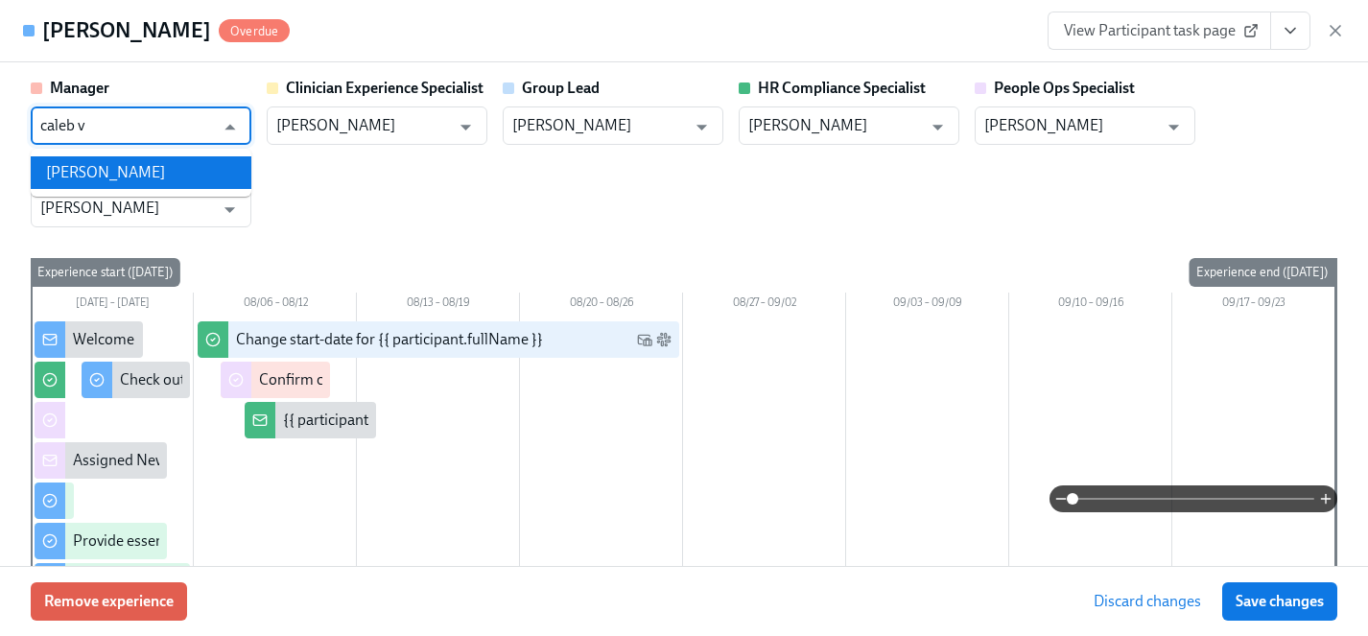
click at [157, 177] on li "[PERSON_NAME]" at bounding box center [141, 172] width 221 height 33
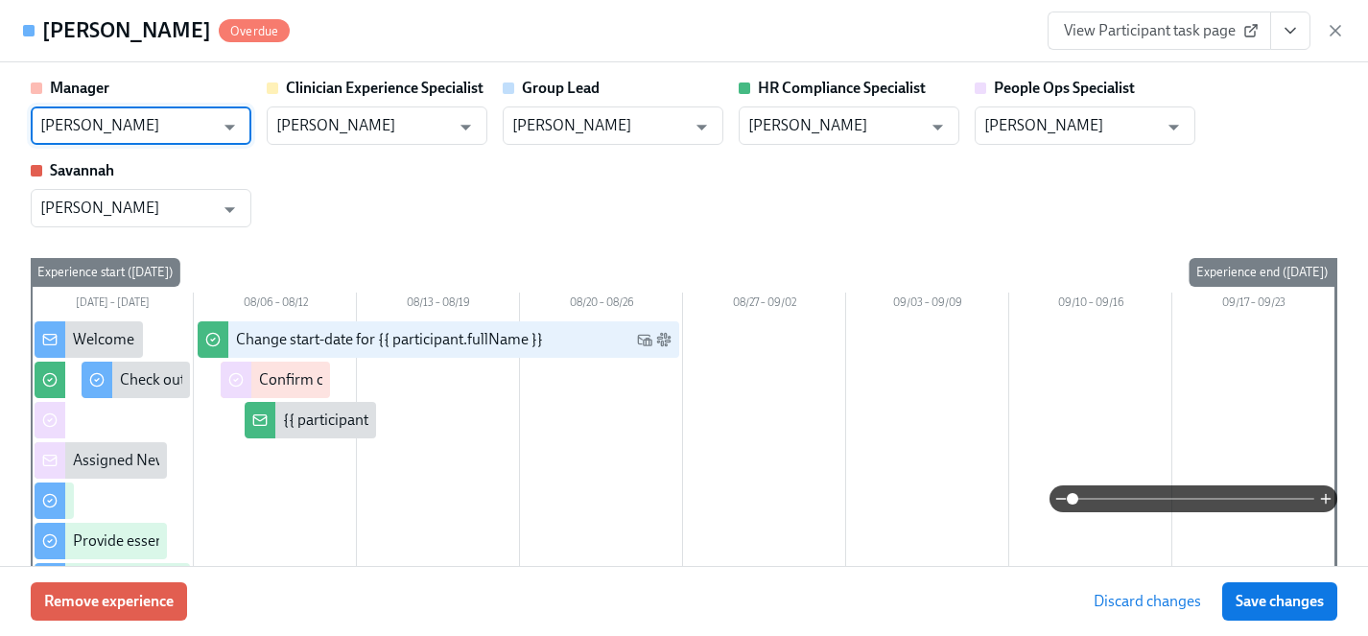
type input "[PERSON_NAME]"
click at [343, 202] on div "Manager [PERSON_NAME] ​ Clinician Experience Specialist [PERSON_NAME] ​ Group L…" at bounding box center [684, 153] width 1307 height 150
click at [1275, 601] on span "Save changes" at bounding box center [1280, 601] width 88 height 19
type input "[PERSON_NAME]"
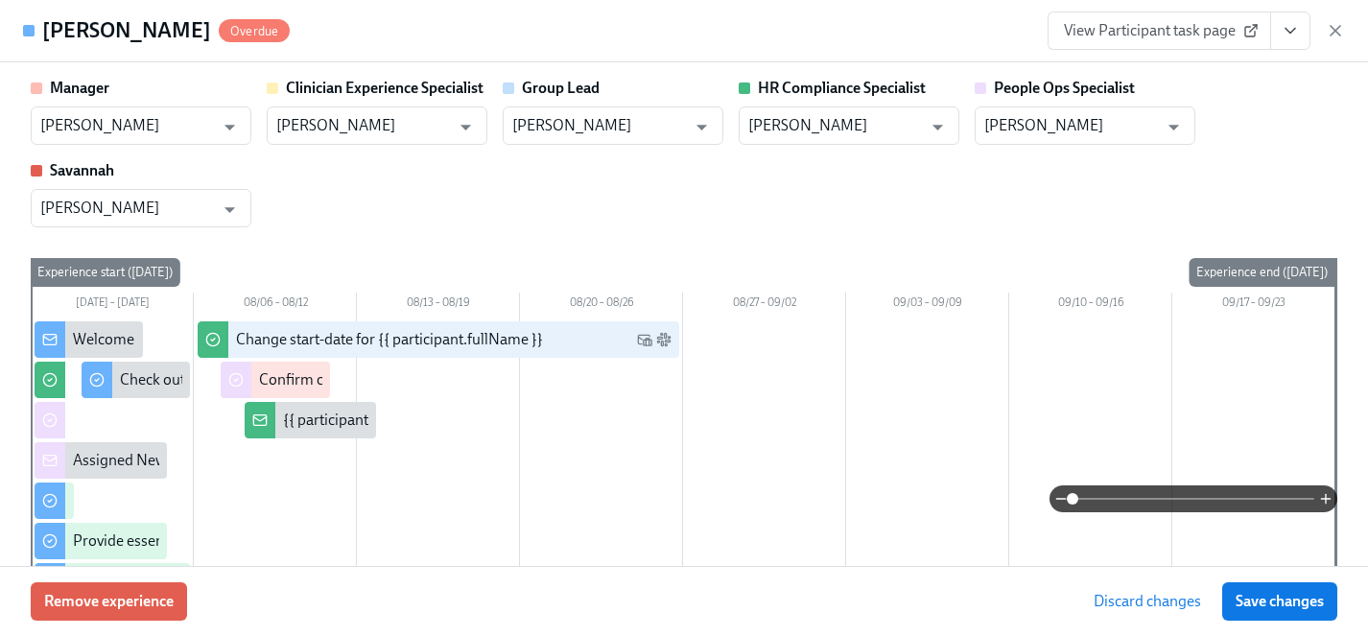
type input "[PERSON_NAME]"
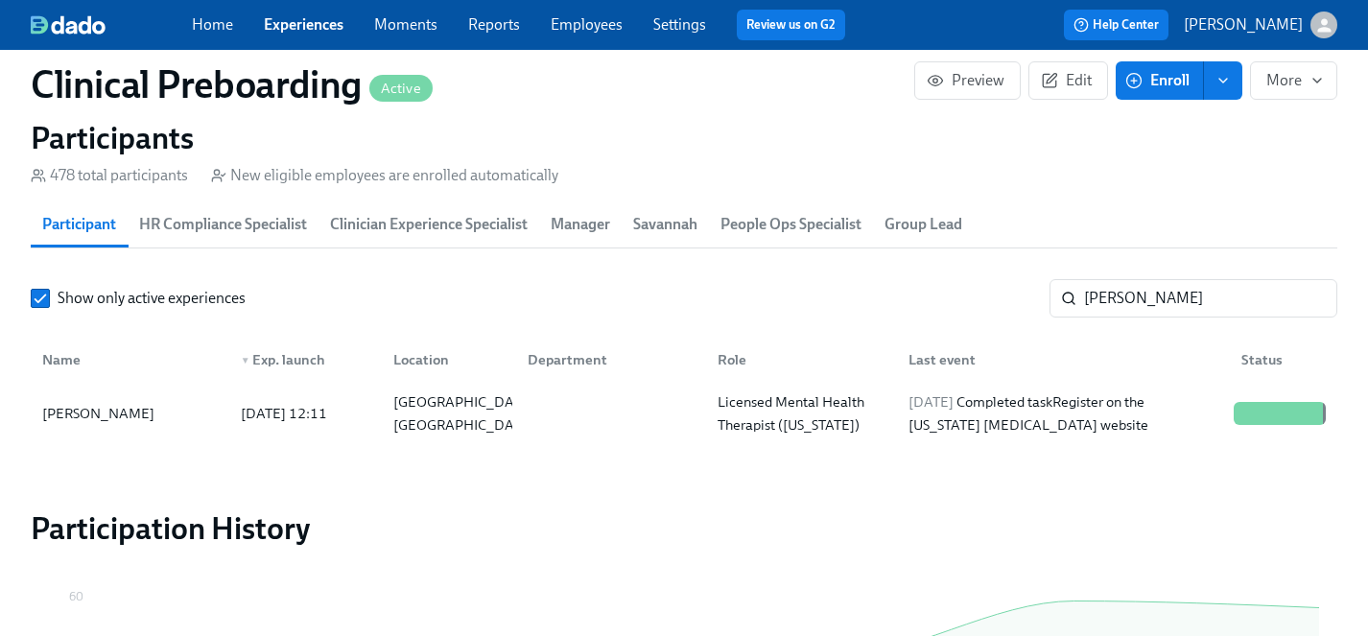
click at [304, 27] on link "Experiences" at bounding box center [304, 24] width 80 height 18
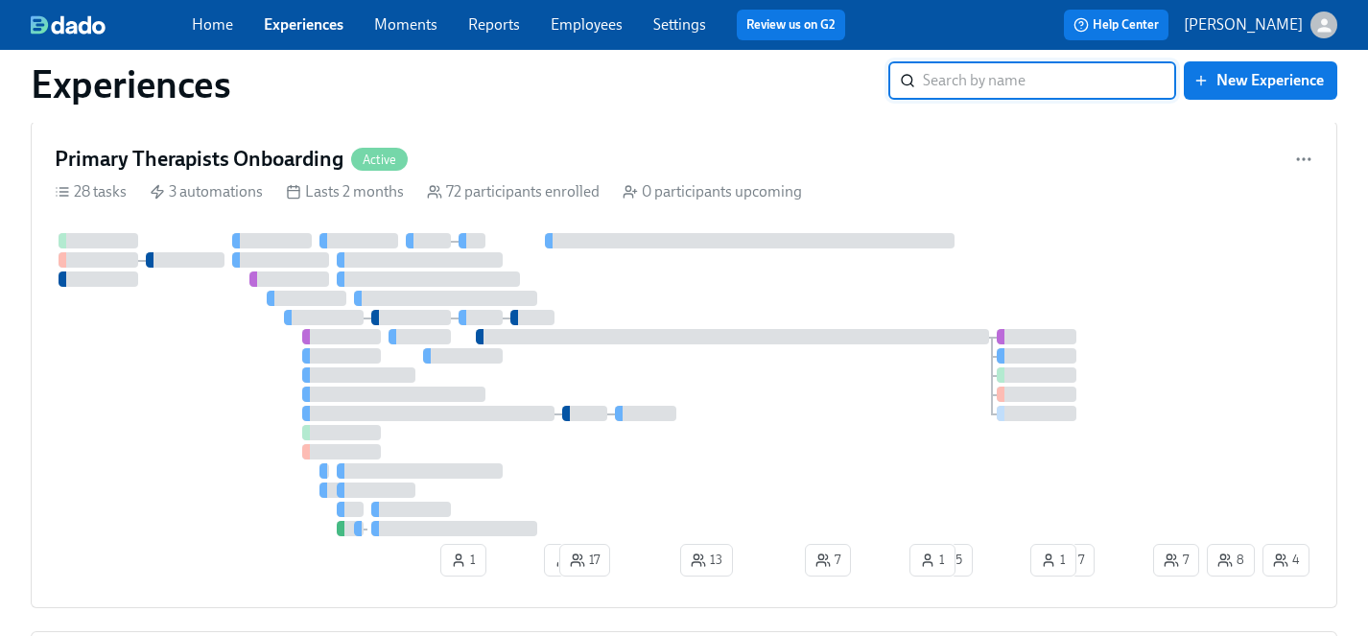
scroll to position [4729, 0]
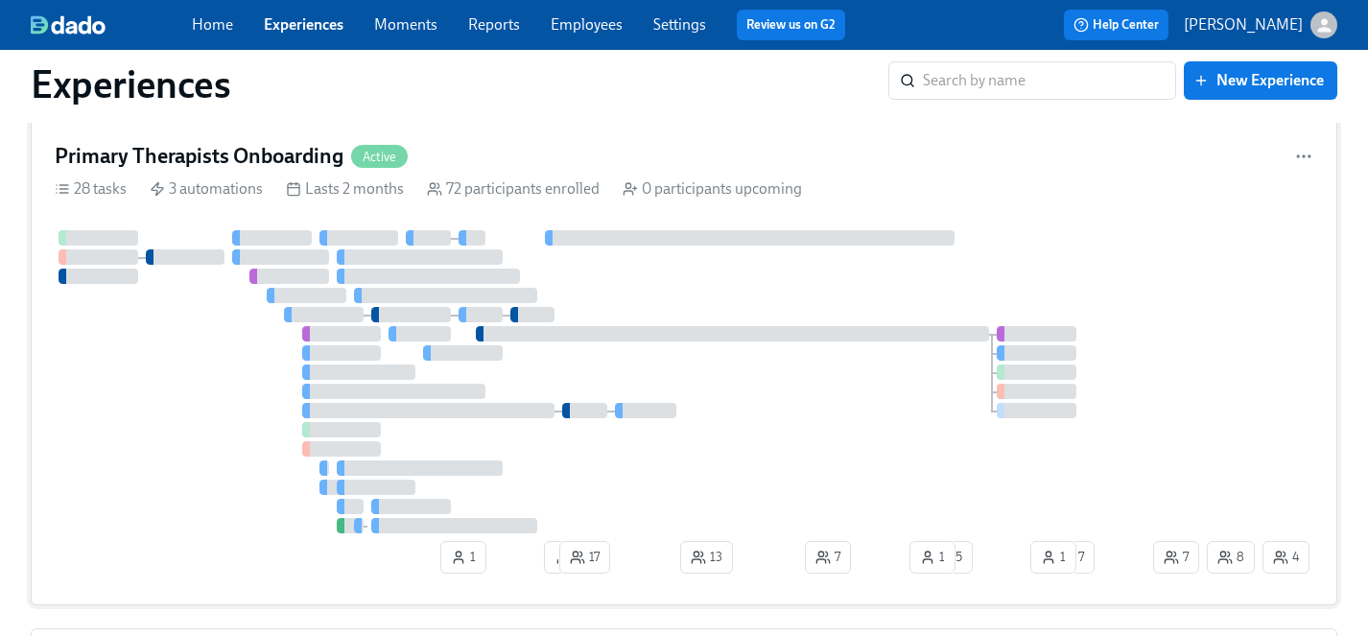
click at [842, 438] on div at bounding box center [602, 381] width 1095 height 303
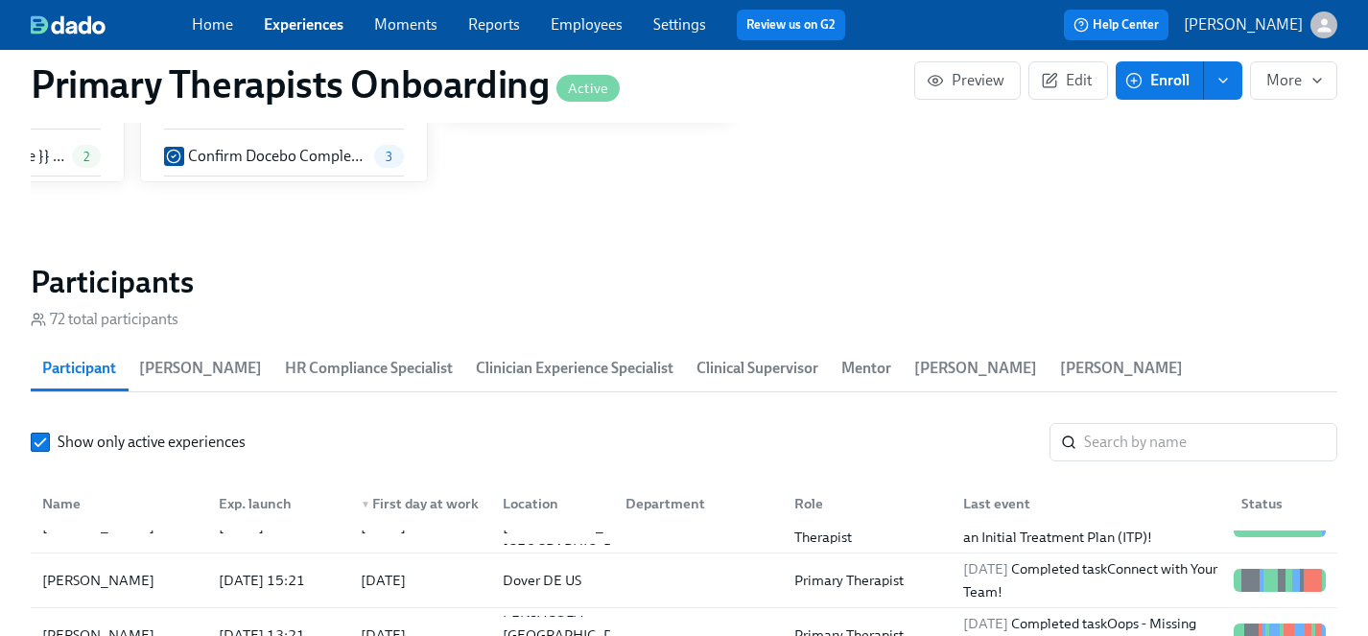
scroll to position [225, 0]
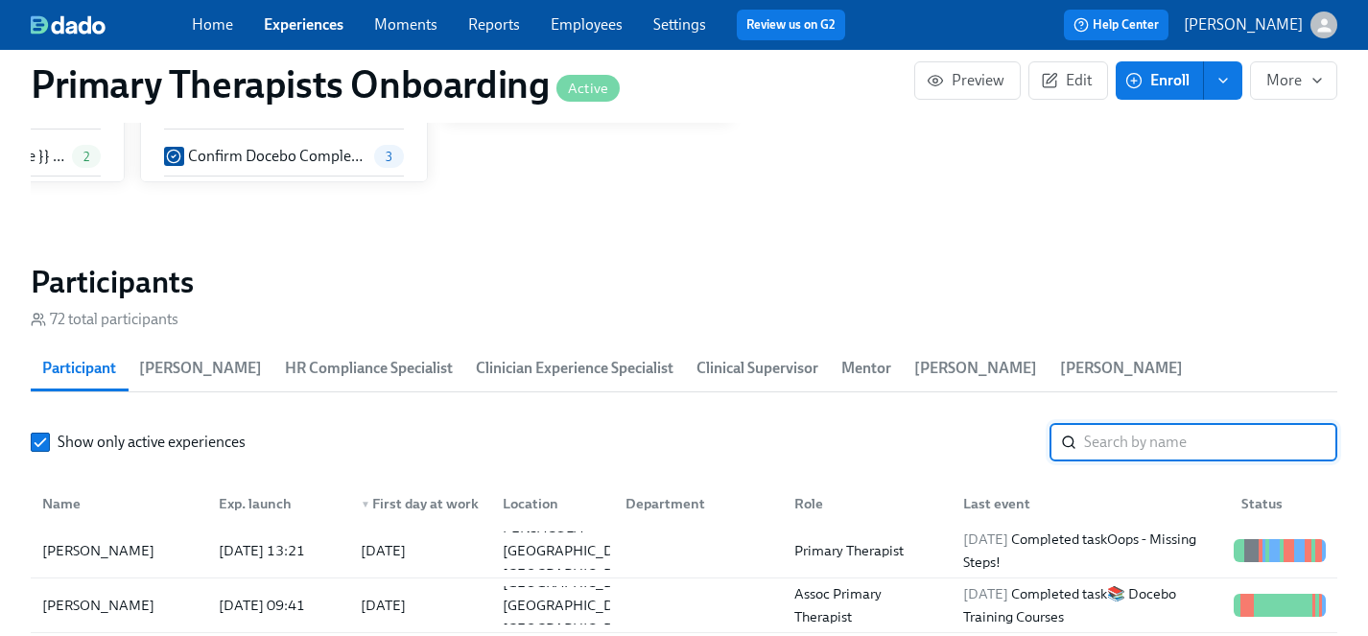
click at [1167, 423] on input "search" at bounding box center [1210, 442] width 253 height 38
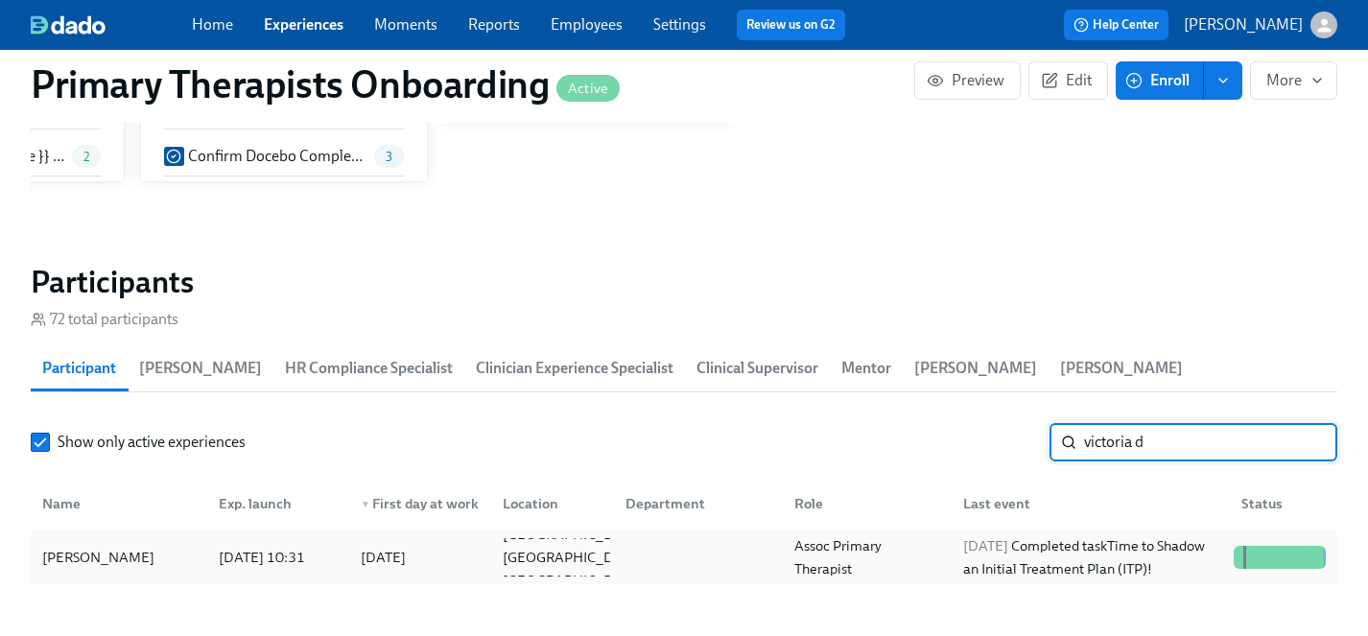
type input "victoria d"
click at [106, 546] on div "[PERSON_NAME]" at bounding box center [99, 557] width 128 height 23
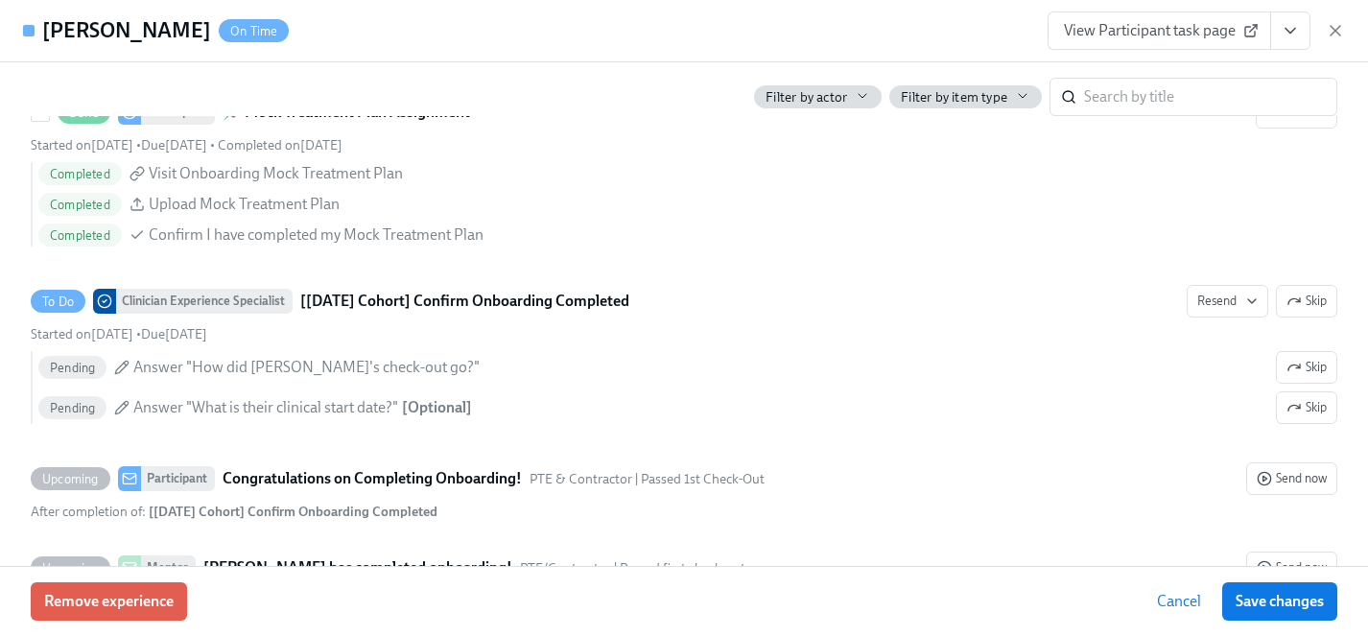
scroll to position [4819, 0]
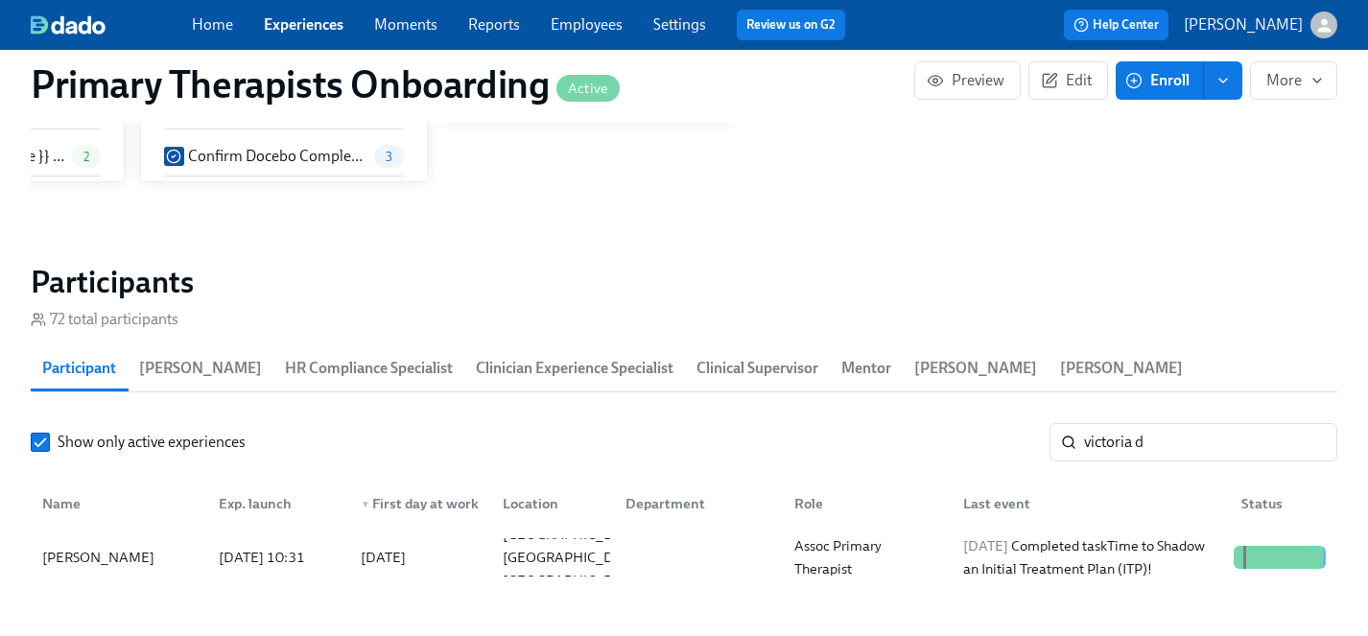
click at [313, 21] on link "Experiences" at bounding box center [304, 24] width 80 height 18
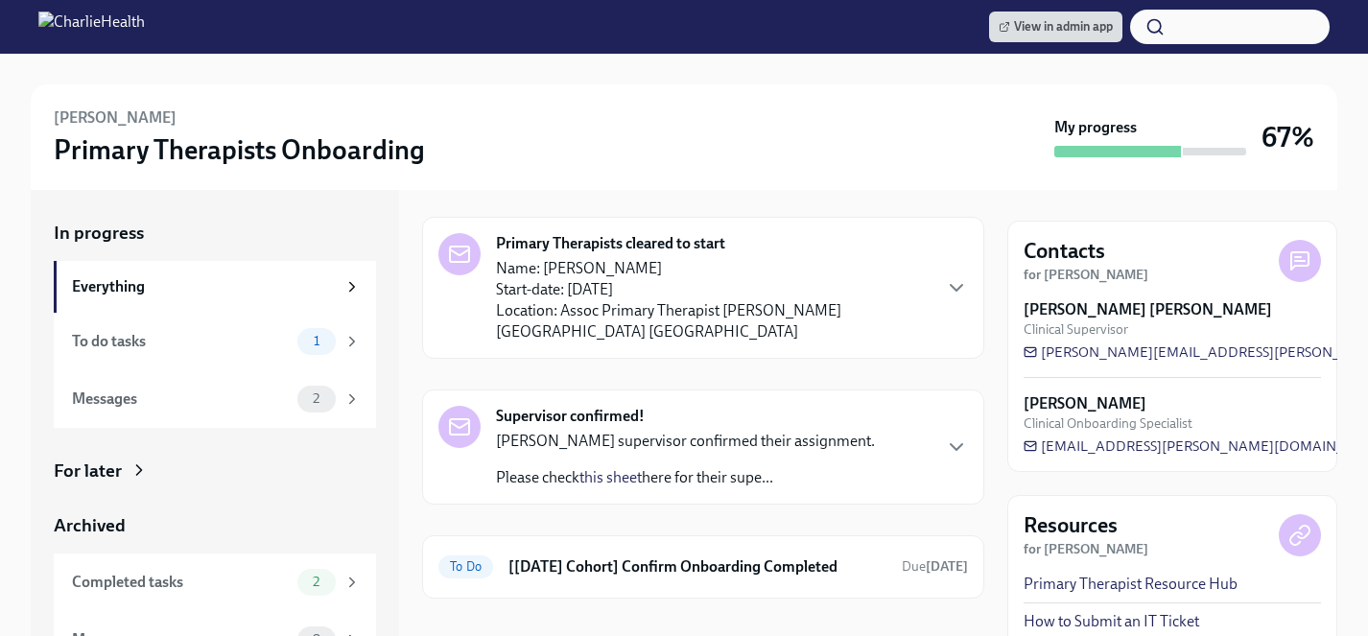
scroll to position [47, 0]
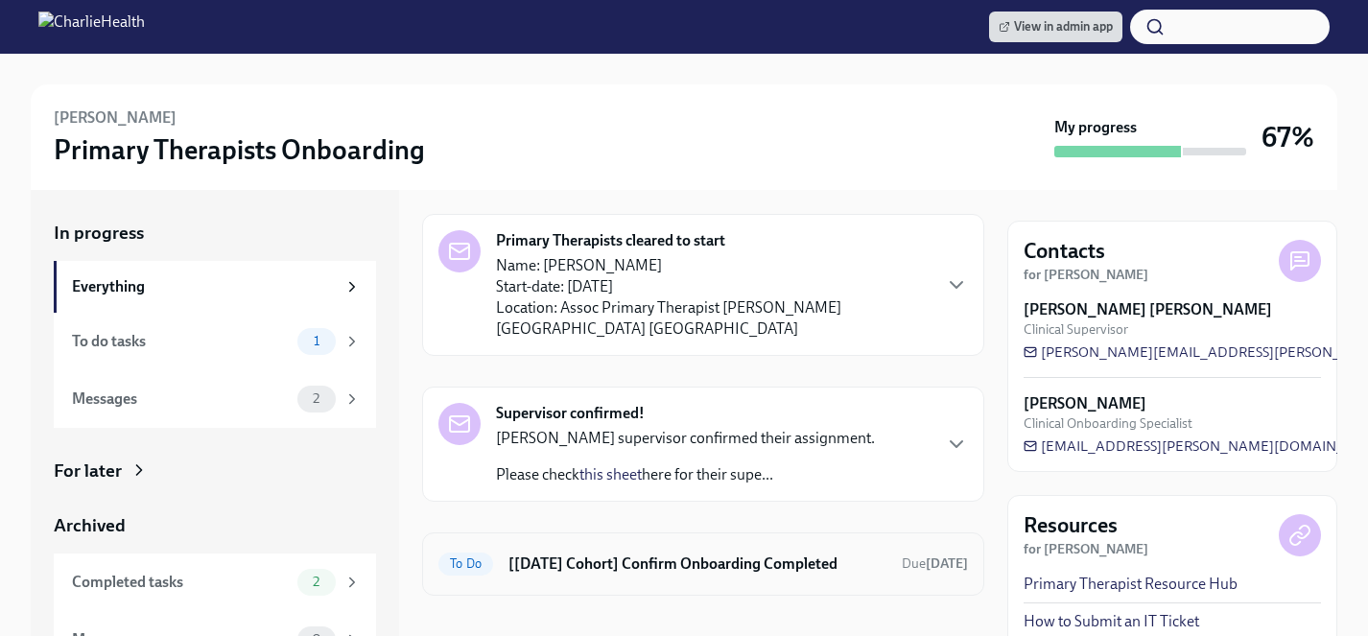
click at [654, 554] on h6 "[Aug 4th Cohort] Confirm Onboarding Completed" at bounding box center [698, 564] width 378 height 21
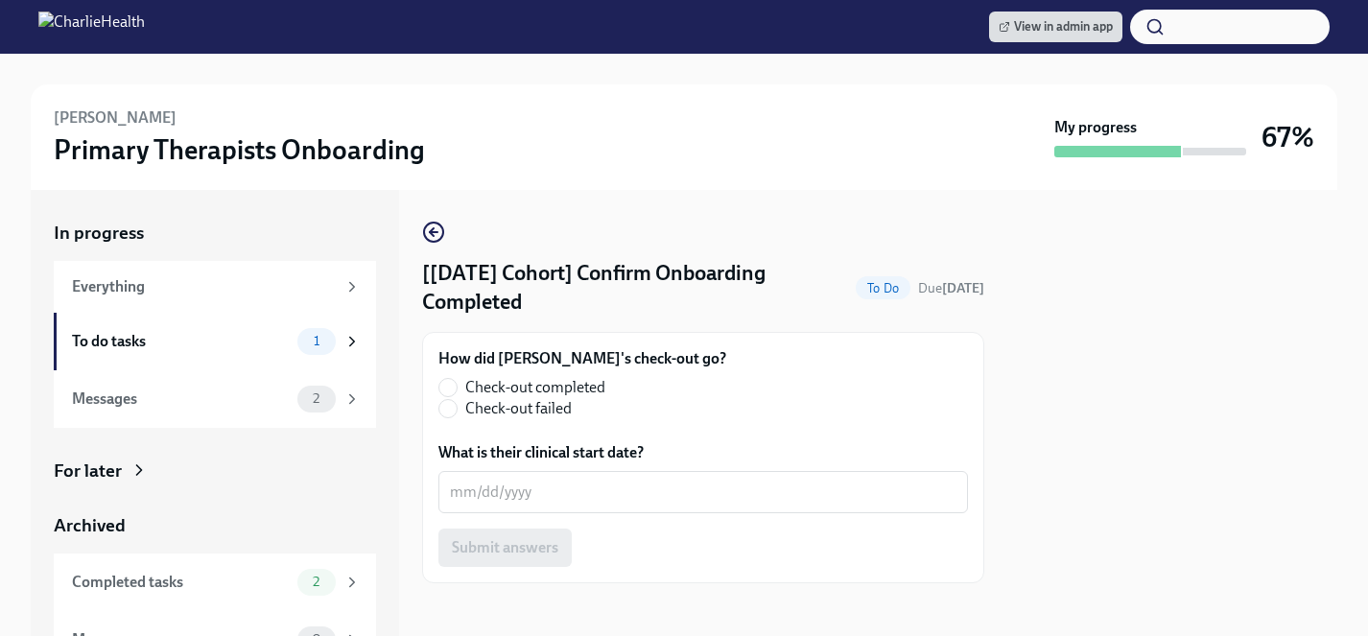
click at [575, 390] on span "Check-out completed" at bounding box center [535, 387] width 140 height 21
click at [457, 390] on input "Check-out completed" at bounding box center [447, 387] width 17 height 17
radio input "true"
click at [562, 502] on textarea "What is their clinical start date?" at bounding box center [703, 492] width 507 height 23
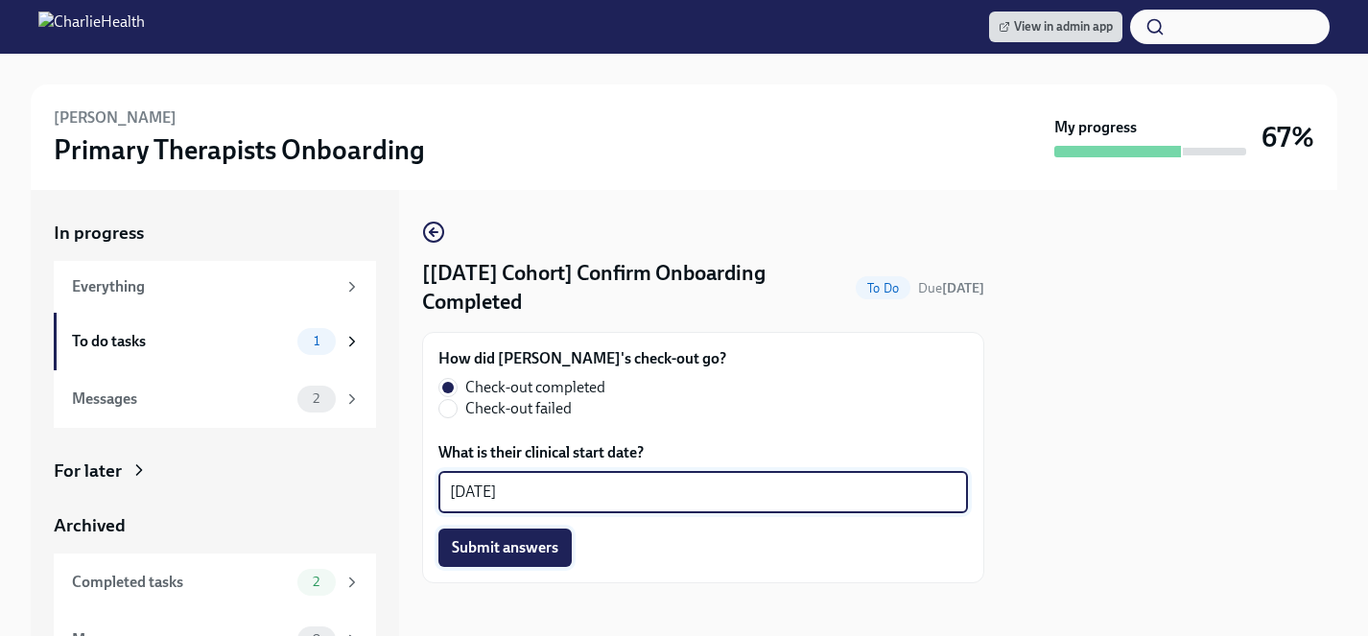
type textarea "08/27/2025"
click at [504, 549] on span "Submit answers" at bounding box center [505, 547] width 107 height 19
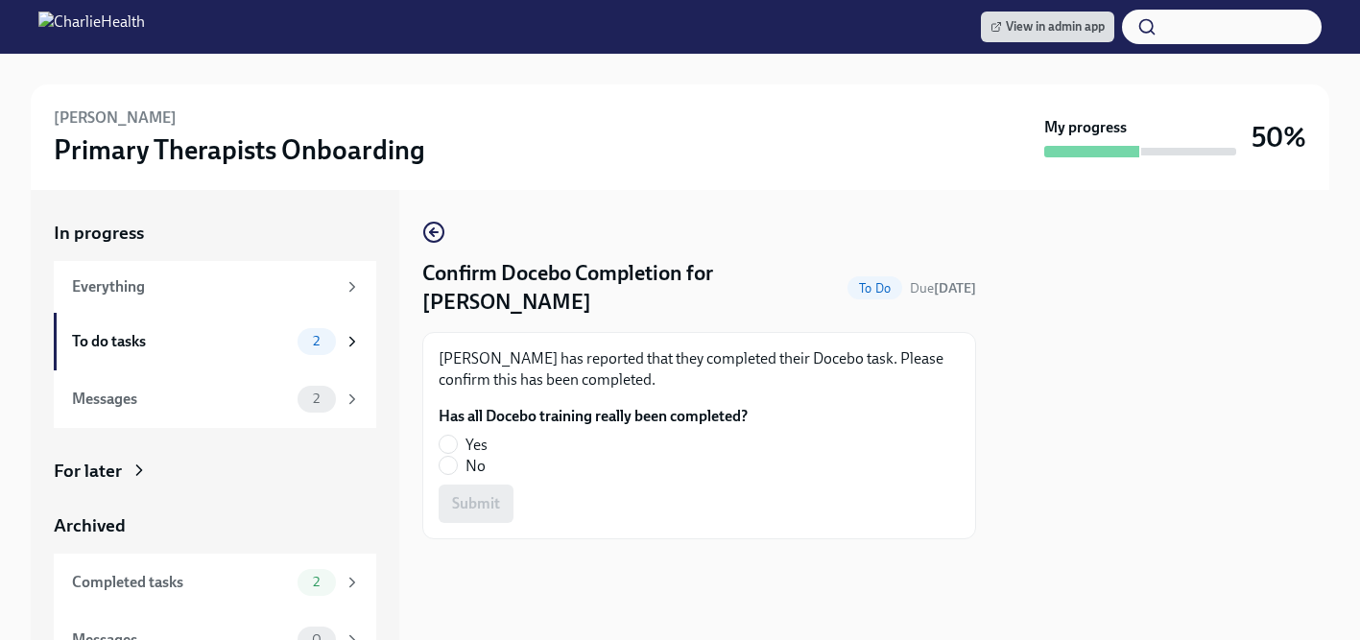
click at [470, 435] on span "Yes" at bounding box center [476, 445] width 22 height 21
click at [457, 436] on input "Yes" at bounding box center [447, 444] width 17 height 17
radio input "true"
click at [475, 494] on span "Submit" at bounding box center [476, 503] width 48 height 19
